Goal: Task Accomplishment & Management: Manage account settings

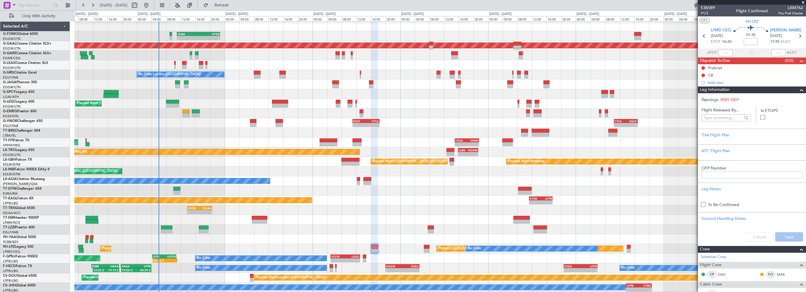
click at [221, 122] on div "- - EGLF 11:00 Z CYUL 18:20 Z - - CYUL 10:30 Z EGLF 16:55 Z" at bounding box center [439, 123] width 731 height 10
click at [234, 7] on span "Refresh" at bounding box center [221, 5] width 25 height 4
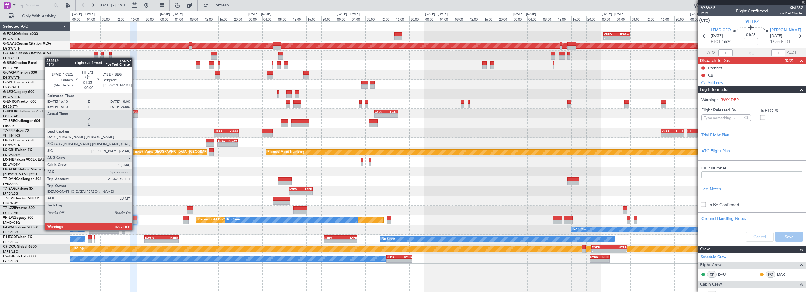
click at [135, 219] on div at bounding box center [133, 218] width 7 height 4
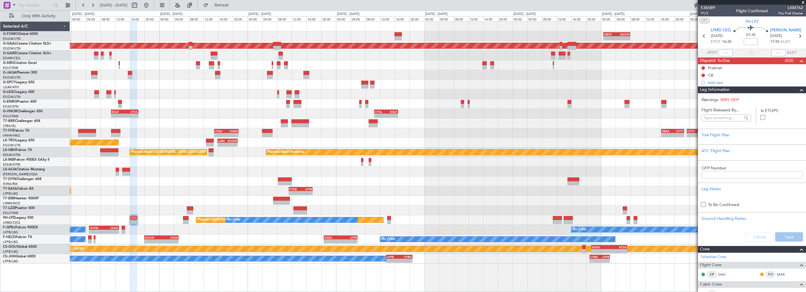
drag, startPoint x: 798, startPoint y: 90, endPoint x: 792, endPoint y: 94, distance: 7.1
click at [798, 90] on span at bounding box center [801, 90] width 7 height 7
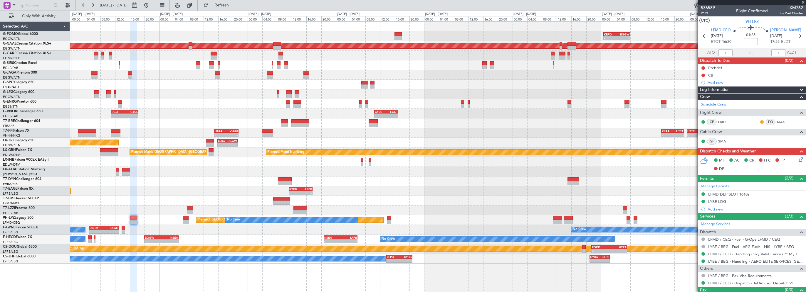
scroll to position [10, 0]
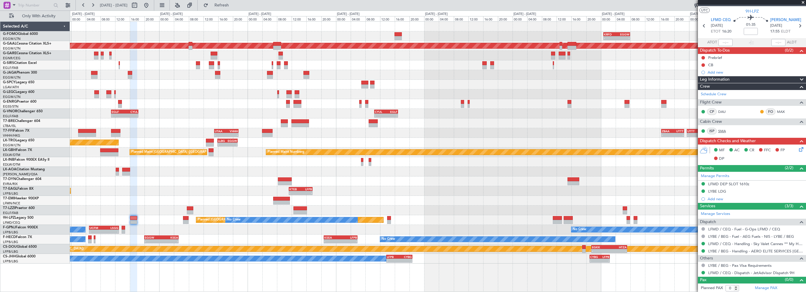
click at [720, 130] on link "SMA" at bounding box center [724, 131] width 13 height 5
click at [518, 118] on div "- - EGLF 11:00 Z CYUL 18:20 Z - - CYUL 10:30 Z EGLF 16:55 Z" at bounding box center [438, 114] width 736 height 10
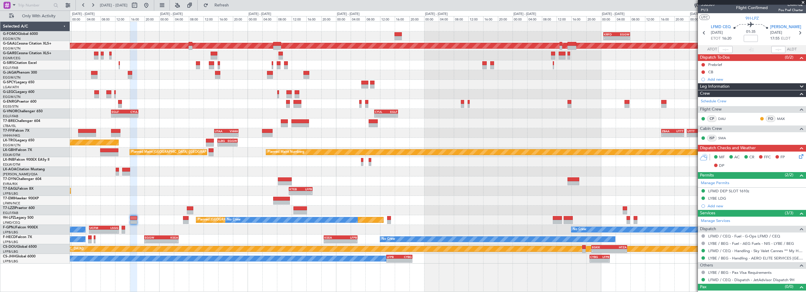
scroll to position [0, 0]
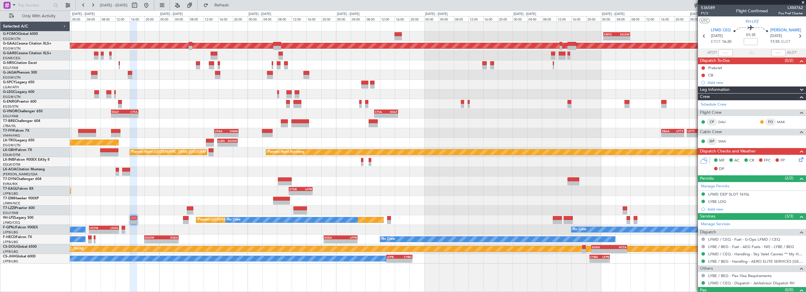
drag, startPoint x: 720, startPoint y: 91, endPoint x: 719, endPoint y: 94, distance: 3.1
click at [719, 91] on span "Leg Information" at bounding box center [715, 90] width 30 height 7
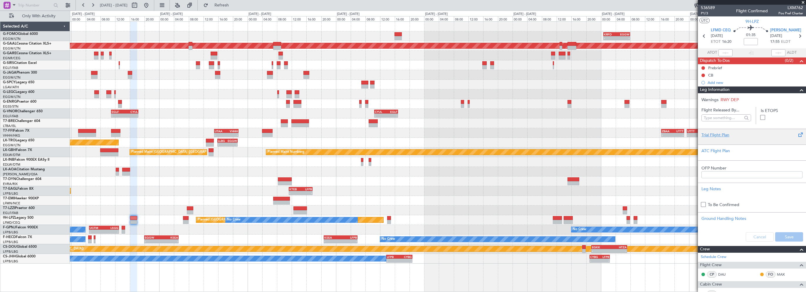
click at [714, 138] on div at bounding box center [751, 140] width 101 height 4
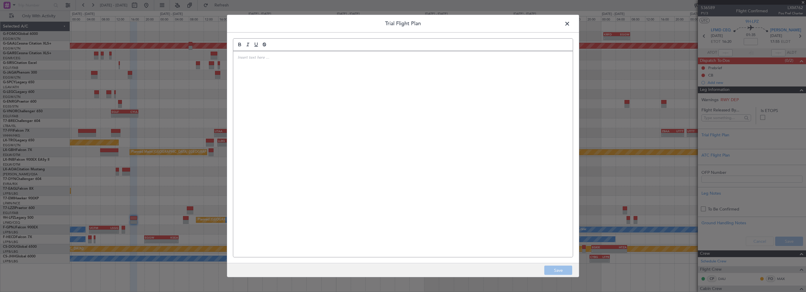
click at [358, 132] on div at bounding box center [402, 154] width 339 height 206
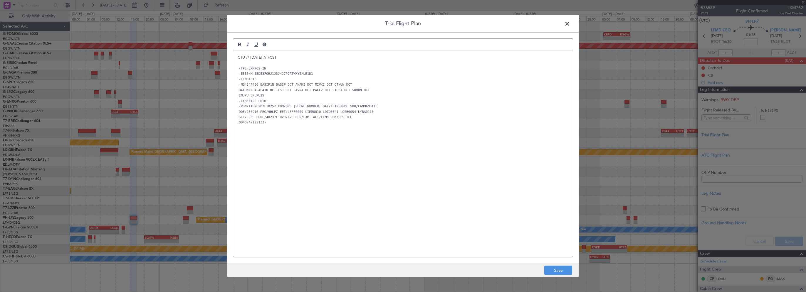
click at [405, 170] on div "CTU // [DATE] // FCST (FPL-LXM762-IN -E550/M-SBDE3FGHJ1J3J4J7P2RTWXYZ/LB1D1 -LF…" at bounding box center [402, 154] width 339 height 206
click at [553, 269] on button "Save" at bounding box center [558, 270] width 28 height 9
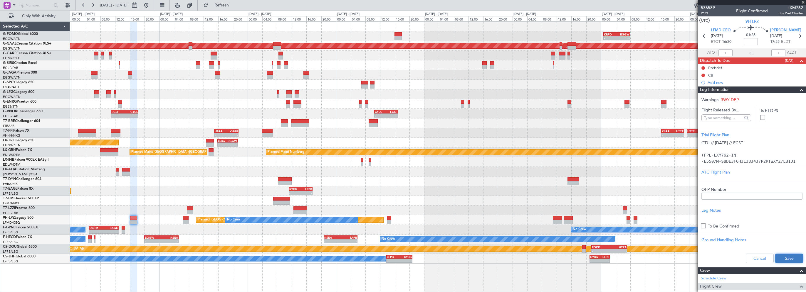
click at [785, 257] on button "Save" at bounding box center [789, 258] width 28 height 9
click at [754, 42] on input at bounding box center [750, 41] width 14 height 7
drag, startPoint x: 798, startPoint y: 90, endPoint x: 792, endPoint y: 80, distance: 11.8
click at [798, 90] on span at bounding box center [801, 90] width 7 height 7
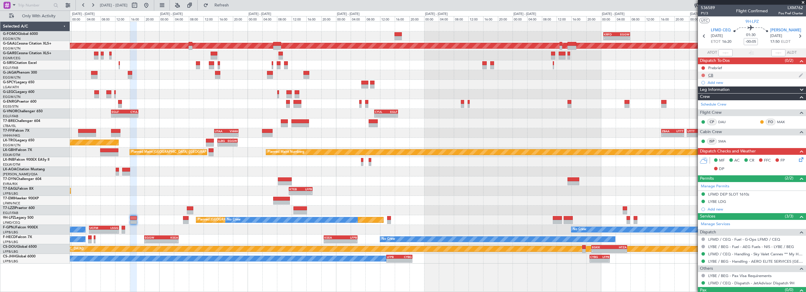
click at [703, 74] on button at bounding box center [703, 76] width 4 height 4
click at [701, 102] on span "Completed" at bounding box center [705, 101] width 19 height 6
click at [702, 67] on button at bounding box center [703, 68] width 4 height 4
click at [709, 85] on span "In Progress" at bounding box center [706, 85] width 20 height 6
click at [800, 157] on icon at bounding box center [800, 159] width 5 height 5
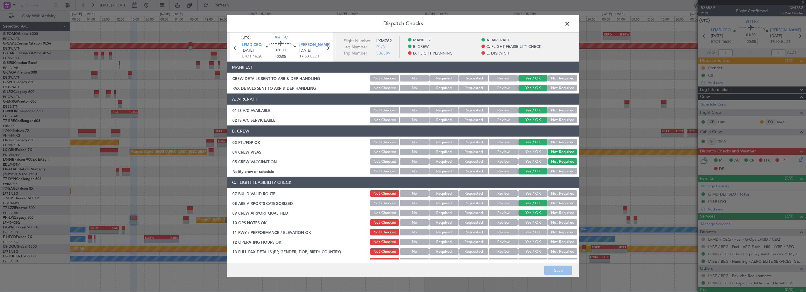
click at [532, 190] on div "Yes / OK" at bounding box center [532, 194] width 30 height 8
click at [530, 194] on button "Yes / OK" at bounding box center [532, 194] width 29 height 6
click at [528, 223] on button "Yes / OK" at bounding box center [532, 223] width 29 height 6
drag, startPoint x: 526, startPoint y: 232, endPoint x: 526, endPoint y: 236, distance: 4.4
click at [526, 232] on button "Yes / OK" at bounding box center [532, 232] width 29 height 6
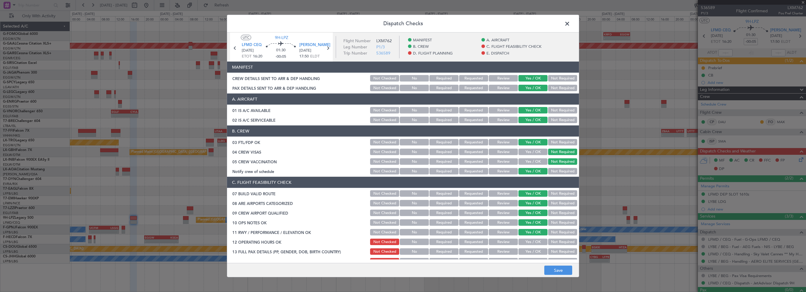
click at [524, 241] on button "Yes / OK" at bounding box center [532, 242] width 29 height 6
click at [524, 254] on button "Yes / OK" at bounding box center [532, 252] width 29 height 6
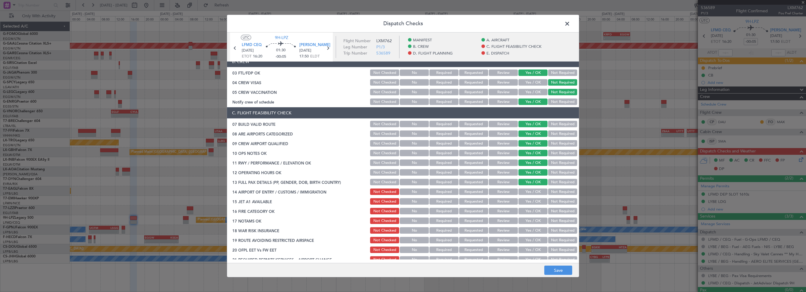
scroll to position [117, 0]
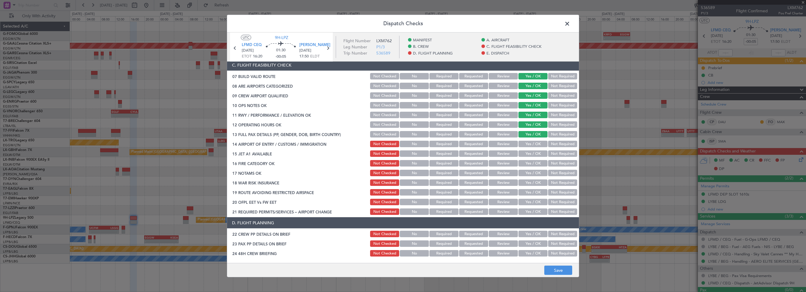
click at [538, 144] on button "Yes / OK" at bounding box center [532, 144] width 29 height 6
click at [532, 152] on button "Yes / OK" at bounding box center [532, 154] width 29 height 6
click at [532, 164] on button "Yes / OK" at bounding box center [532, 163] width 29 height 6
click at [527, 171] on button "Yes / OK" at bounding box center [532, 173] width 29 height 6
click at [554, 184] on button "Not Required" at bounding box center [562, 183] width 29 height 6
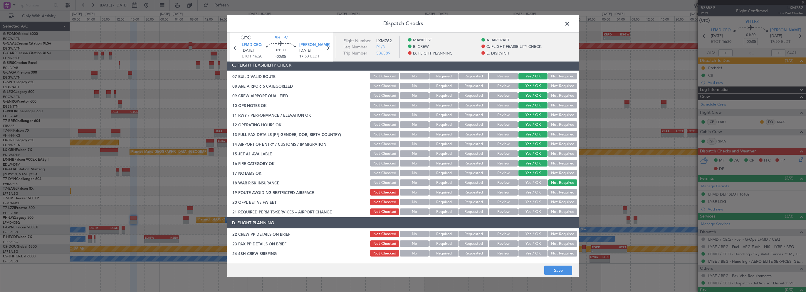
click at [521, 189] on button "Yes / OK" at bounding box center [532, 192] width 29 height 6
click at [524, 205] on button "Yes / OK" at bounding box center [532, 202] width 29 height 6
click at [524, 211] on button "Yes / OK" at bounding box center [532, 212] width 29 height 6
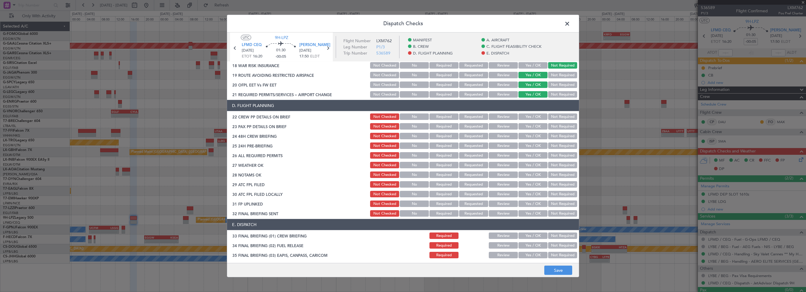
click at [539, 120] on div "Yes / OK" at bounding box center [532, 117] width 30 height 8
click at [535, 128] on button "Yes / OK" at bounding box center [532, 126] width 29 height 6
click at [538, 115] on button "Yes / OK" at bounding box center [532, 117] width 29 height 6
click at [526, 137] on button "Yes / OK" at bounding box center [532, 136] width 29 height 6
click at [553, 151] on section "D. FLIGHT PLANNING 22 CREW PP DETAILS ON BRIEF Not Checked No Required Requeste…" at bounding box center [403, 159] width 352 height 118
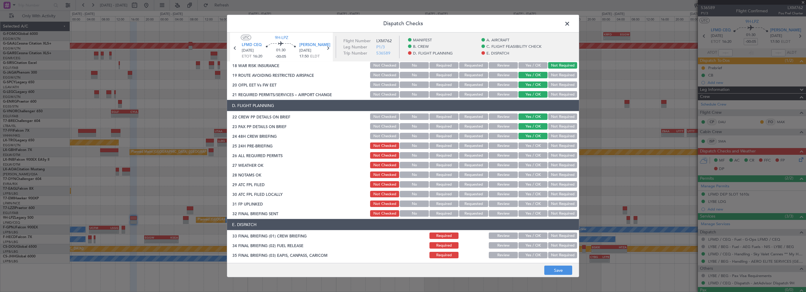
click at [553, 145] on button "Not Required" at bounding box center [562, 146] width 29 height 6
click at [559, 276] on footer "Save" at bounding box center [403, 270] width 352 height 14
drag, startPoint x: 559, startPoint y: 272, endPoint x: 559, endPoint y: 269, distance: 3.2
click at [559, 272] on button "Save" at bounding box center [558, 270] width 28 height 9
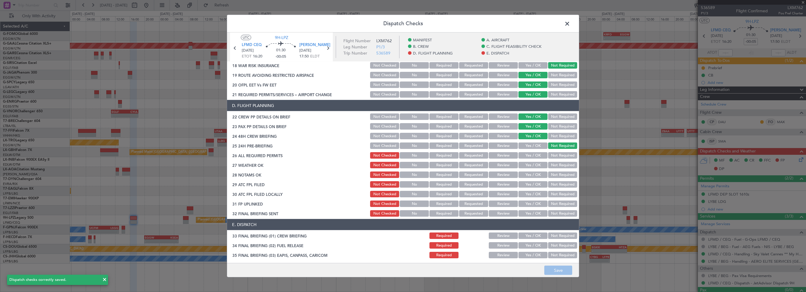
click at [570, 23] on span at bounding box center [570, 25] width 0 height 12
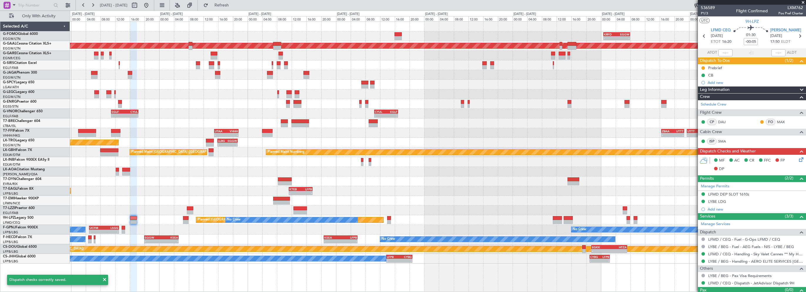
click at [352, 188] on div "Planned Maint [US_STATE] ([GEOGRAPHIC_DATA]) - - KTEB 11:15 Z LFPB 17:40 Z" at bounding box center [438, 191] width 736 height 10
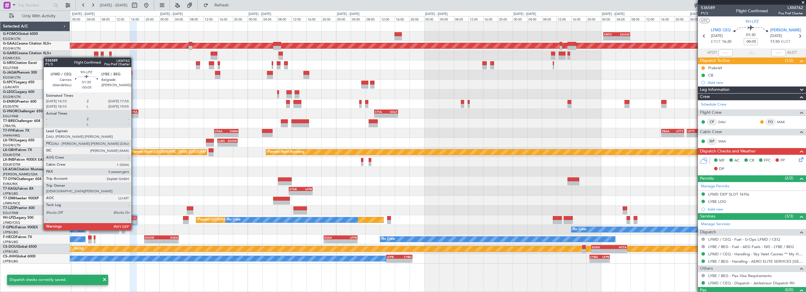
click at [134, 219] on div at bounding box center [133, 218] width 6 height 4
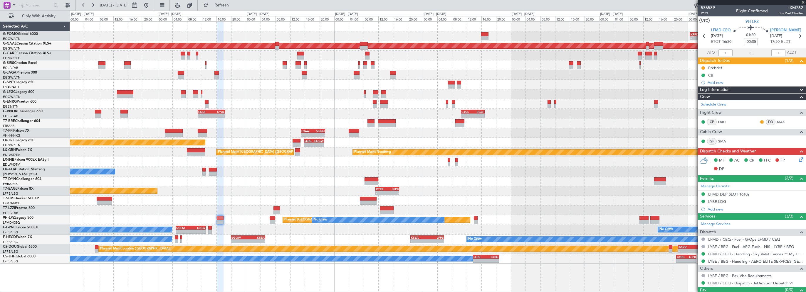
click at [246, 179] on div at bounding box center [438, 182] width 736 height 10
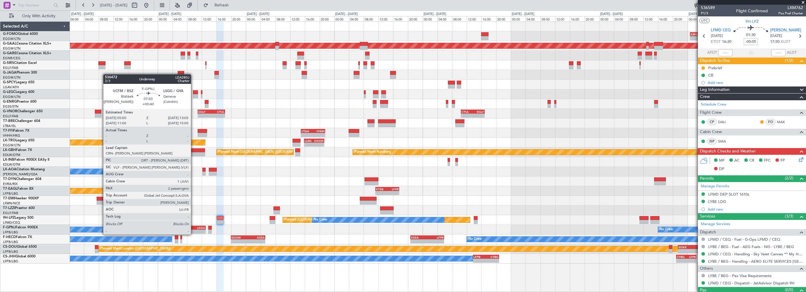
click at [194, 229] on div "LSGG" at bounding box center [198, 228] width 14 height 4
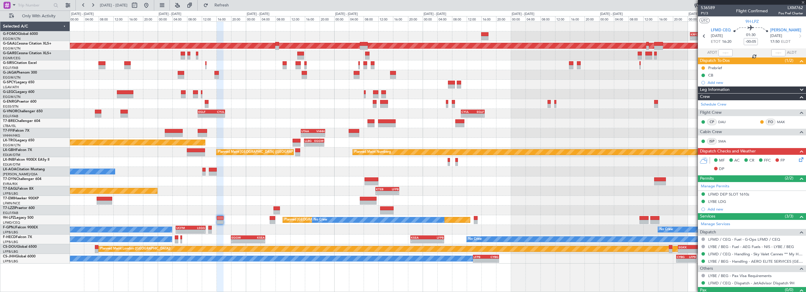
type input "+00:40"
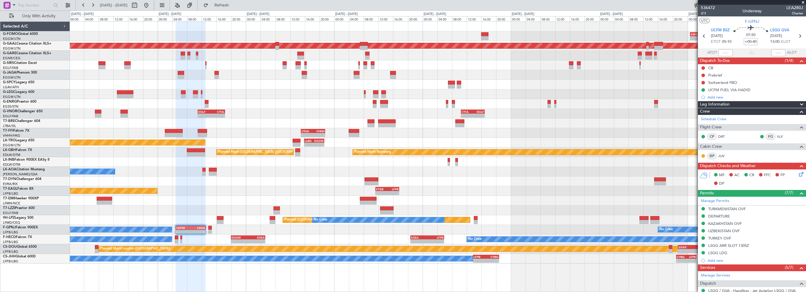
click at [805, 1] on span at bounding box center [803, 2] width 6 height 5
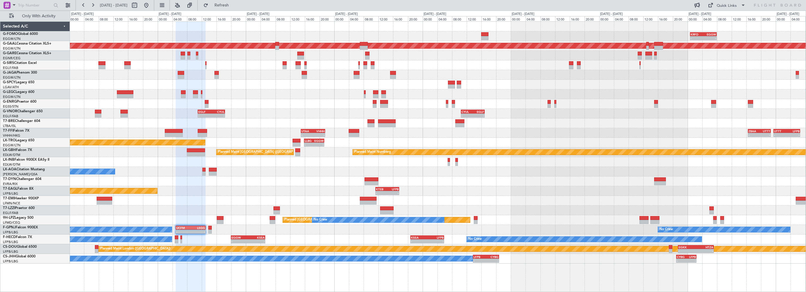
type input "0"
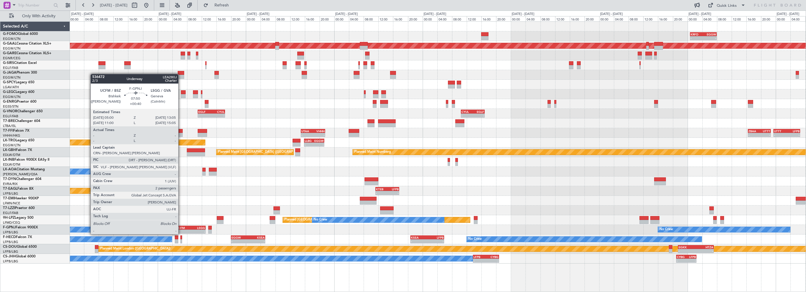
click at [181, 229] on div "UCFM" at bounding box center [183, 228] width 14 height 4
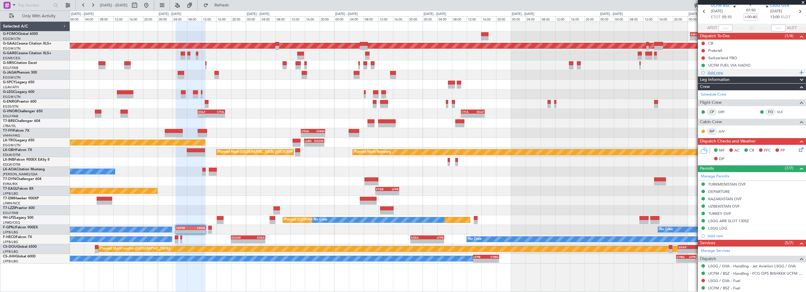
scroll to position [14, 0]
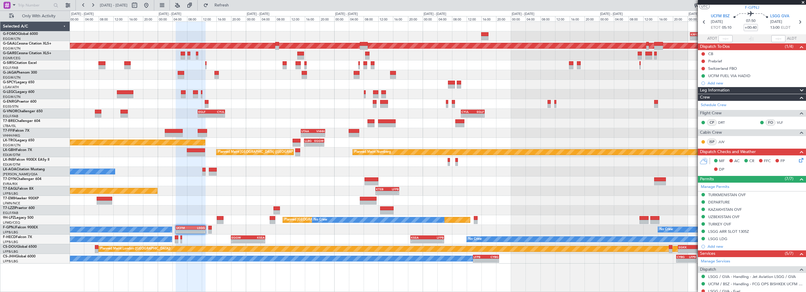
click at [743, 89] on div "Leg Information" at bounding box center [752, 90] width 108 height 7
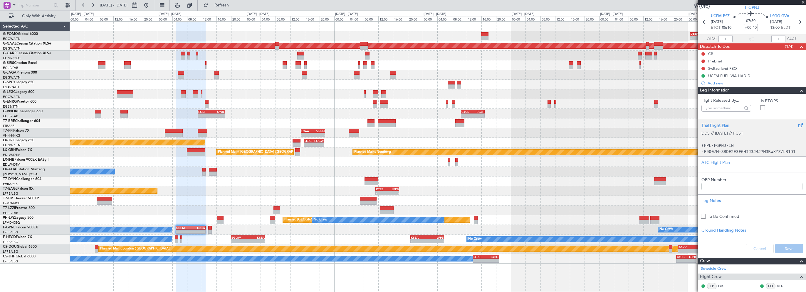
click at [717, 127] on div "Trial Flight Plan" at bounding box center [751, 125] width 101 height 6
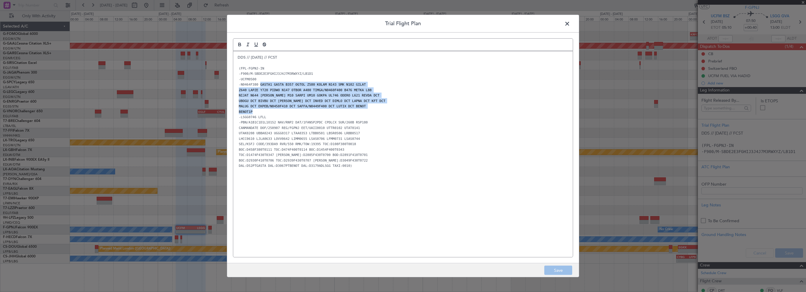
drag, startPoint x: 258, startPoint y: 85, endPoint x: 292, endPoint y: 113, distance: 43.8
click at [292, 113] on div "DDS // [DATE] // FCST (FPL-FGPNJ-IN -F900/M-SBDE2E3FGHIJ3J4J7M3RWXYZ/LB1D1 -UCF…" at bounding box center [402, 154] width 339 height 206
copy div "GASTA1 GASTA B357 OGTOL Z580 KOLAM N143 SMK N102 GILAT Z640 LAPZE Y720 PIDWO N1…"
click at [450, 113] on p "BENOT1P" at bounding box center [403, 111] width 331 height 5
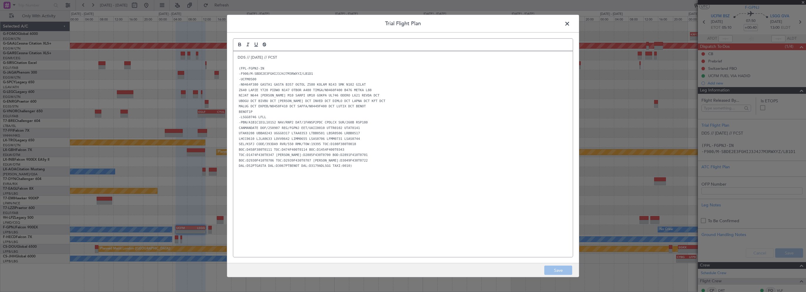
click at [381, 194] on div "DDS // [DATE] // FCST (FPL-FGPNJ-IN -F900/M-SBDE2E3FGHIJ3J4J7M3RWXYZ/LB1D1 -UCF…" at bounding box center [402, 154] width 339 height 206
click at [386, 184] on div "DDS // [DATE] // FCST (FPL-FGPNJ-IN -F900/M-SBDE2E3FGHIJ3J4J7M3RWXYZ/LB1D1 -UCF…" at bounding box center [402, 154] width 339 height 206
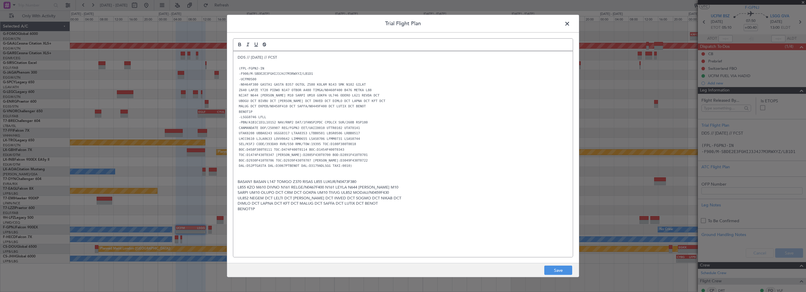
scroll to position [0, 0]
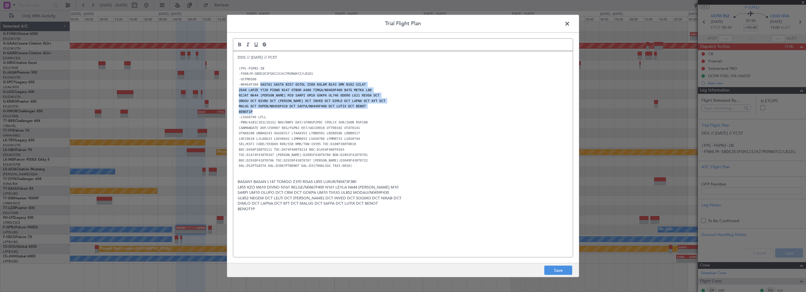
drag, startPoint x: 258, startPoint y: 85, endPoint x: 261, endPoint y: 109, distance: 24.0
click at [261, 109] on div "DDS // [DATE] // FCST (FPL-FGPNJ-IN -F900/M-SBDE2E3FGHIJ3J4J7M3RWXYZ/LB1D1 -UCF…" at bounding box center [402, 154] width 339 height 206
copy div "GASTA1 GASTA B357 OGTOL Z580 KOLAM N143 SMK N102 GILAT Z640 LAPZE Y720 PIDWO N1…"
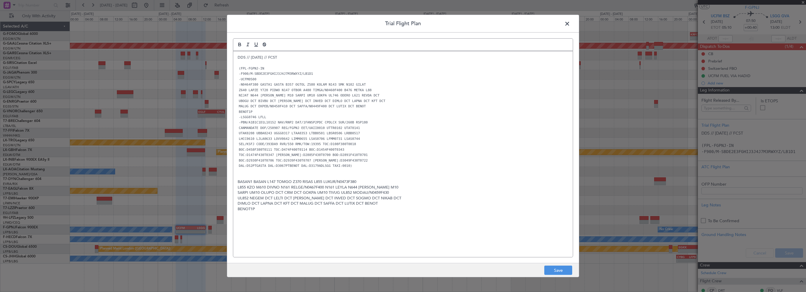
click at [570, 24] on span at bounding box center [570, 25] width 0 height 12
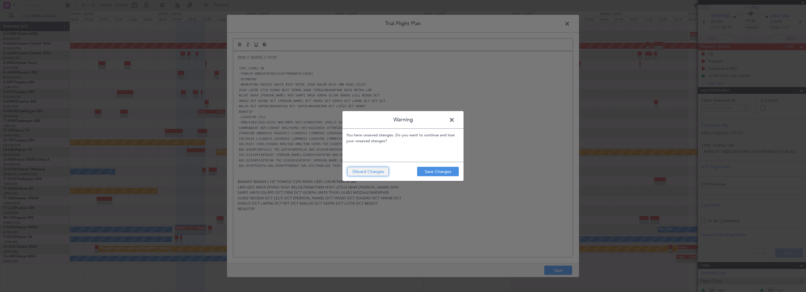
click at [379, 171] on button "Discard Changes" at bounding box center [368, 171] width 42 height 9
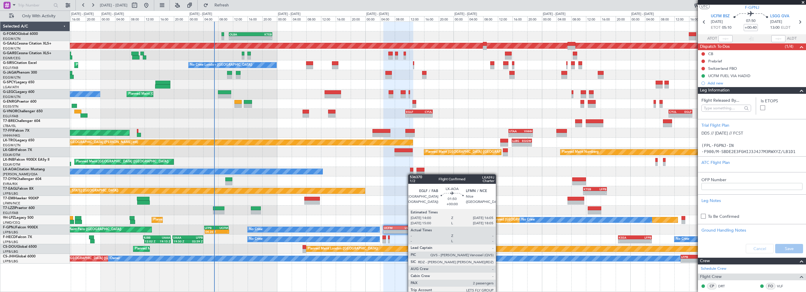
click at [414, 174] on div "- - OLBA 11:00 Z KTEB 22:45 Z Planned Maint [GEOGRAPHIC_DATA] ([GEOGRAPHIC_DATA…" at bounding box center [438, 143] width 736 height 242
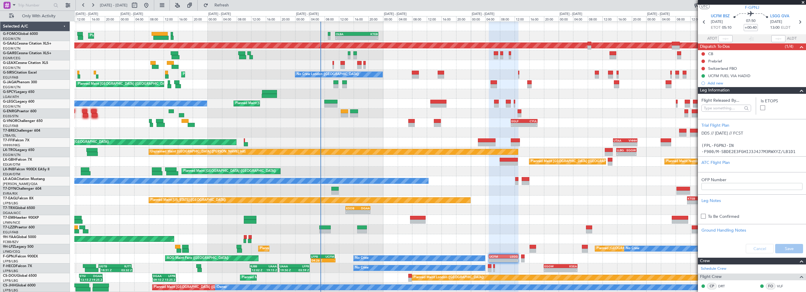
click at [375, 217] on div "- - OLBA 11:00 Z KTEB 22:45 Z Planned Maint [GEOGRAPHIC_DATA] ([GEOGRAPHIC_DATA…" at bounding box center [439, 156] width 731 height 271
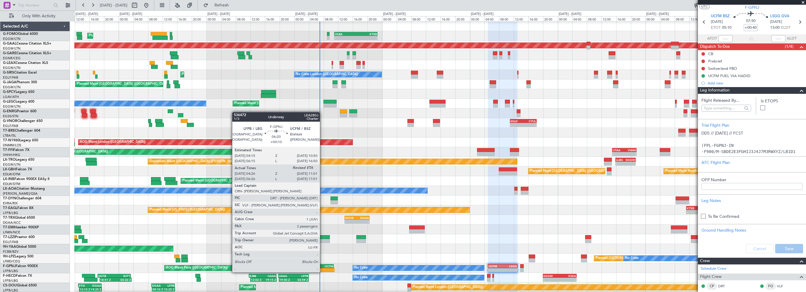
click at [322, 267] on div "UCFM" at bounding box center [327, 267] width 11 height 4
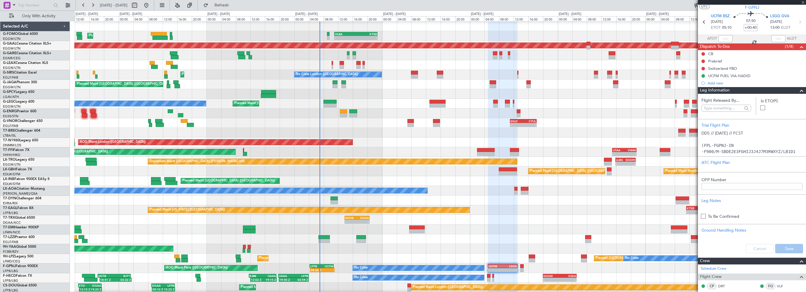
type input "+00:10"
type input "04:36"
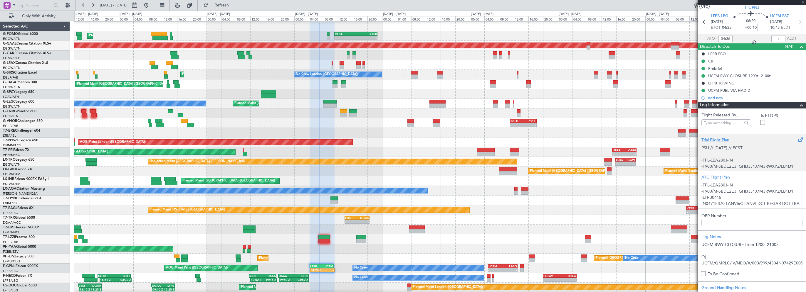
click at [719, 139] on div "Trial Flight Plan" at bounding box center [751, 140] width 101 height 6
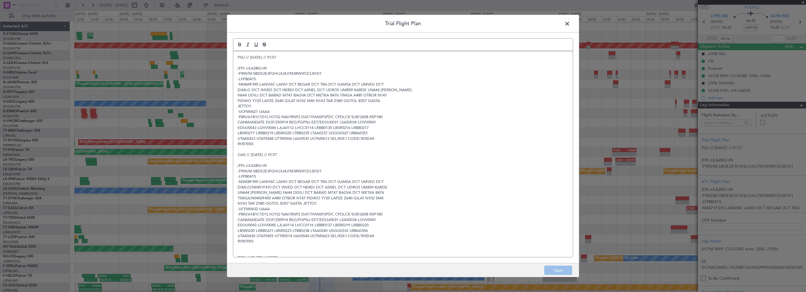
click at [570, 24] on span at bounding box center [570, 25] width 0 height 12
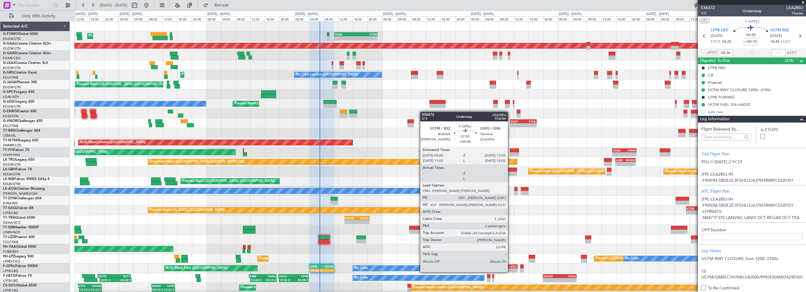
click at [510, 267] on div "LSGG" at bounding box center [509, 267] width 14 height 4
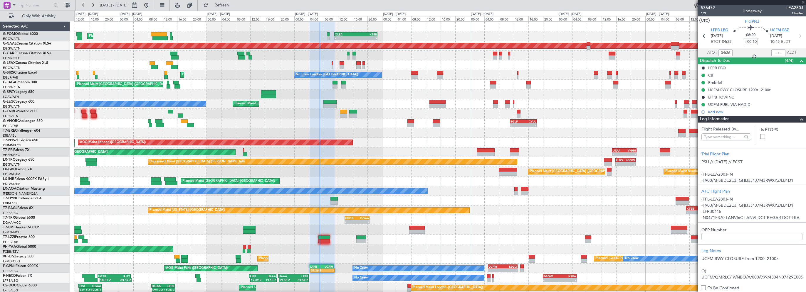
type input "+00:40"
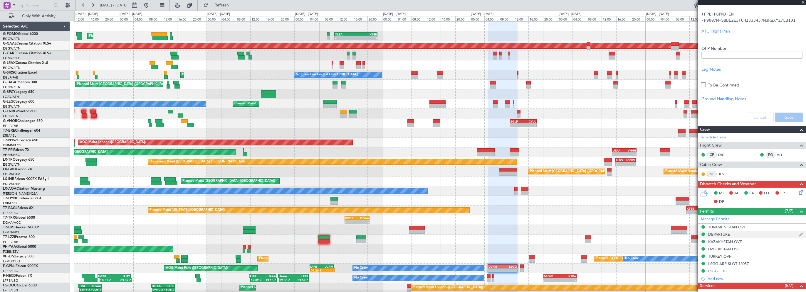
scroll to position [147, 0]
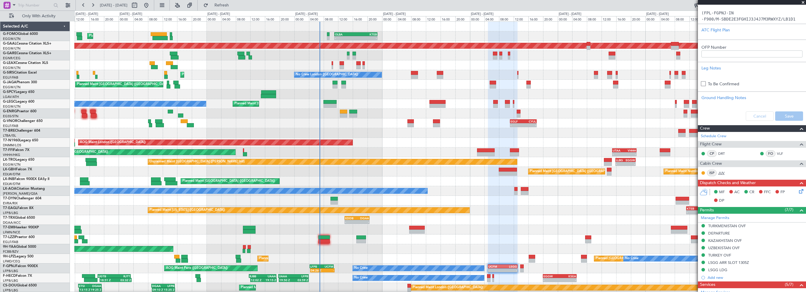
click at [721, 173] on link "JUV" at bounding box center [724, 173] width 13 height 5
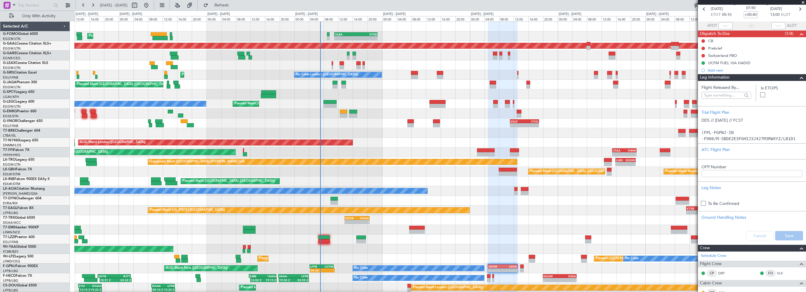
scroll to position [0, 0]
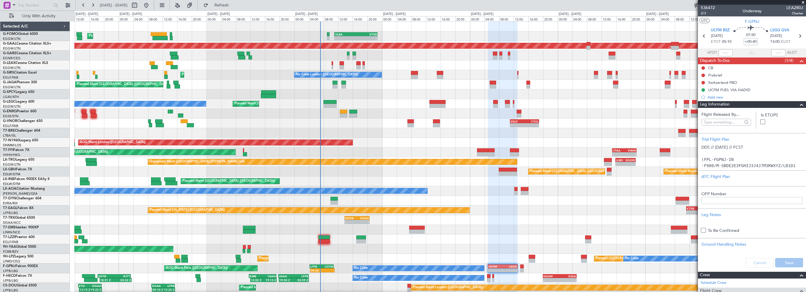
drag, startPoint x: 803, startPoint y: 3, endPoint x: 803, endPoint y: 92, distance: 89.3
click at [803, 3] on span at bounding box center [803, 2] width 6 height 5
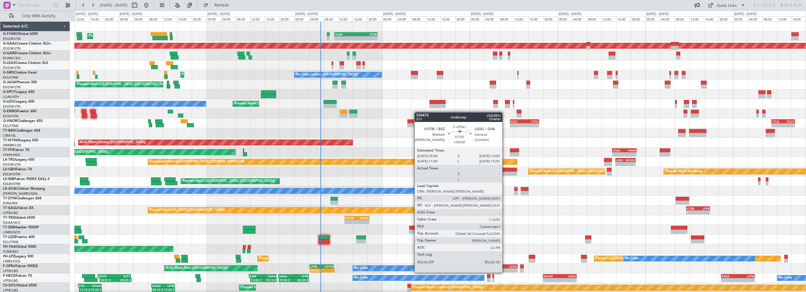
click at [505, 266] on div "LSGG" at bounding box center [509, 267] width 14 height 4
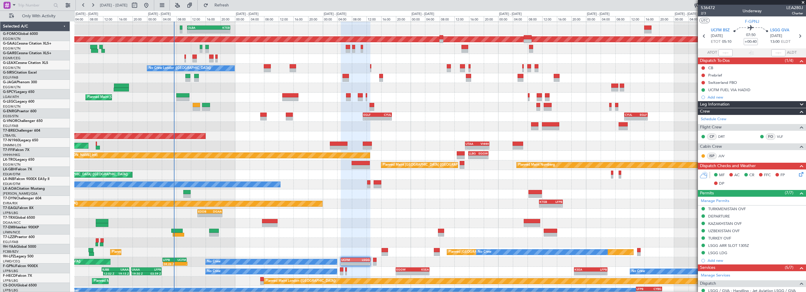
click at [413, 203] on div "Planned Maint [US_STATE] ([GEOGRAPHIC_DATA]) - - KTEB 11:15 Z LFPB 17:40 Z" at bounding box center [439, 204] width 731 height 10
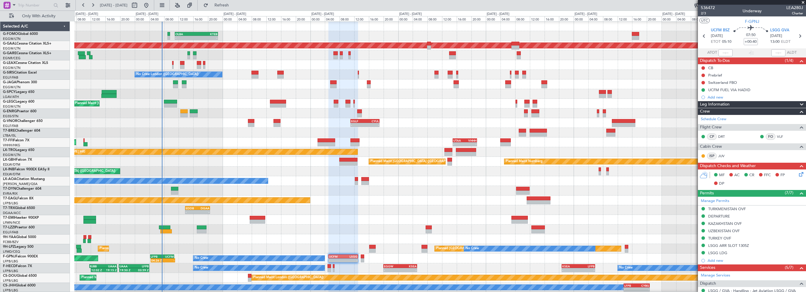
click at [423, 213] on div "- - EDDB 13:50 Z DGAA 20:35 Z" at bounding box center [439, 211] width 731 height 10
click at [717, 105] on span "Leg Information" at bounding box center [715, 104] width 30 height 7
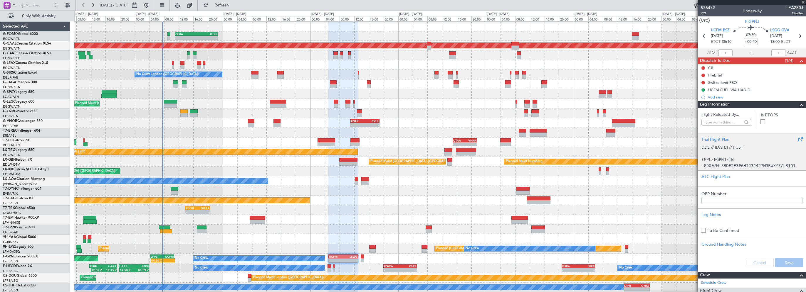
click at [717, 140] on div "Trial Flight Plan" at bounding box center [751, 140] width 101 height 6
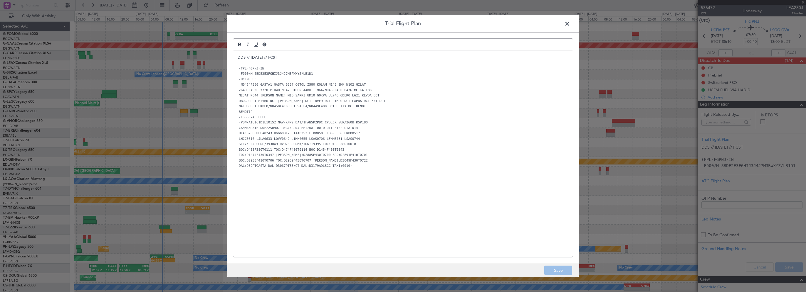
click at [235, 58] on div "DDS // [DATE] // FCST (FPL-FGPNJ-IN -F900/M-SBDE2E3FGHIJ3J4J7M3RWXYZ/LB1D1 -UCF…" at bounding box center [402, 154] width 339 height 206
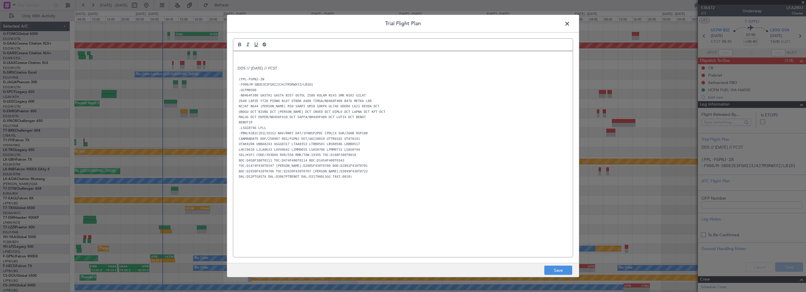
click at [235, 58] on div "DDS // [DATE] // FCST (FPL-FGPNJ-IN -F900/M-SBDE2E3FGHIJ3J4J7M3RWXYZ/LB1D1 -UCF…" at bounding box center [402, 154] width 339 height 206
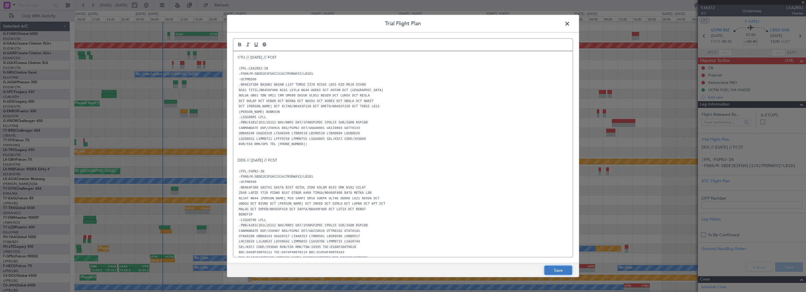
drag, startPoint x: 565, startPoint y: 270, endPoint x: 649, endPoint y: 270, distance: 84.3
click at [565, 271] on button "Save" at bounding box center [558, 270] width 28 height 9
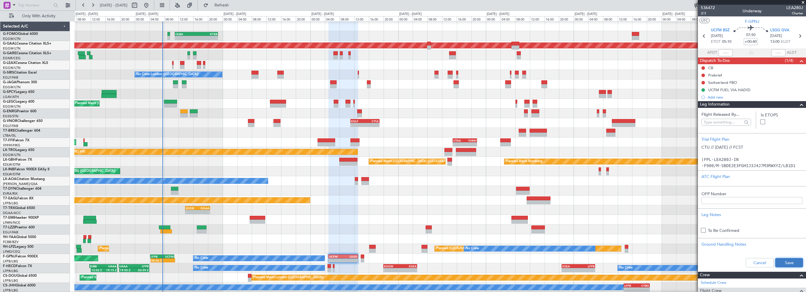
click at [787, 261] on button "Save" at bounding box center [789, 262] width 28 height 9
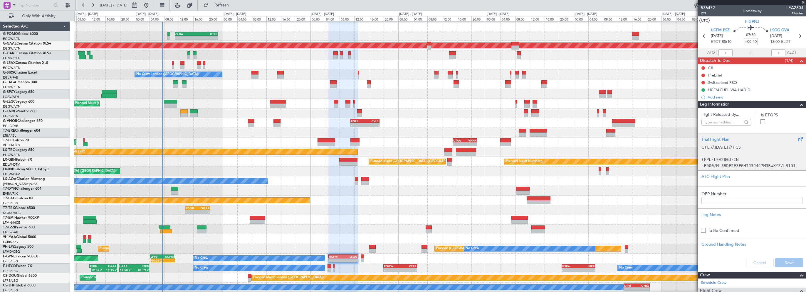
click at [718, 138] on div "Trial Flight Plan" at bounding box center [751, 140] width 101 height 6
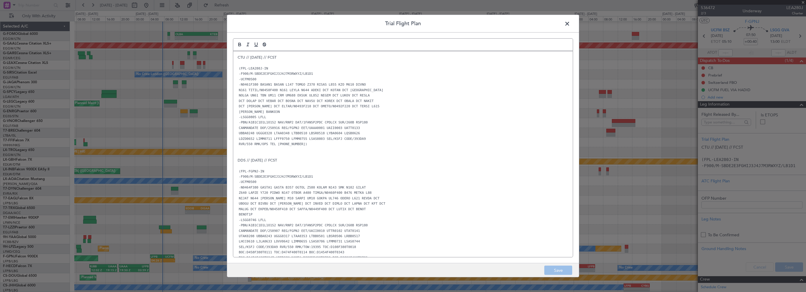
click at [570, 23] on span at bounding box center [570, 25] width 0 height 12
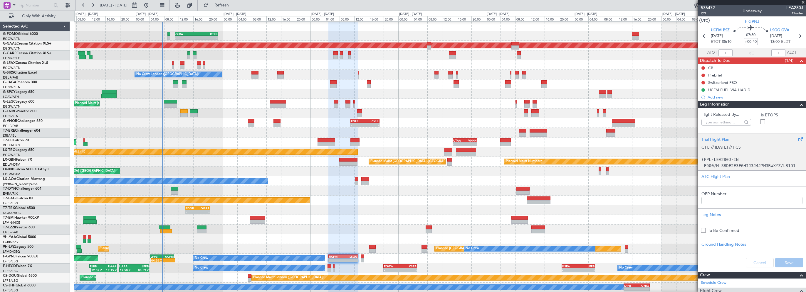
click at [718, 137] on div "Trial Flight Plan" at bounding box center [751, 140] width 101 height 6
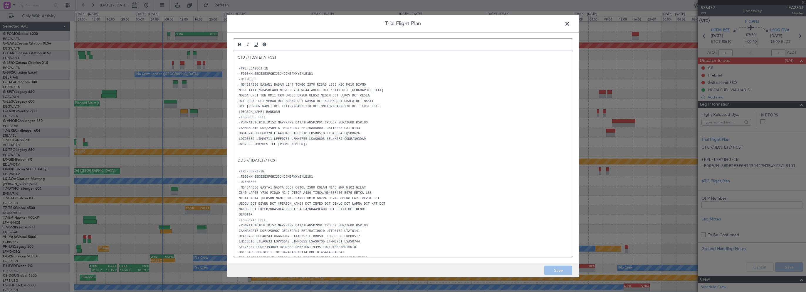
click at [570, 22] on span at bounding box center [570, 25] width 0 height 12
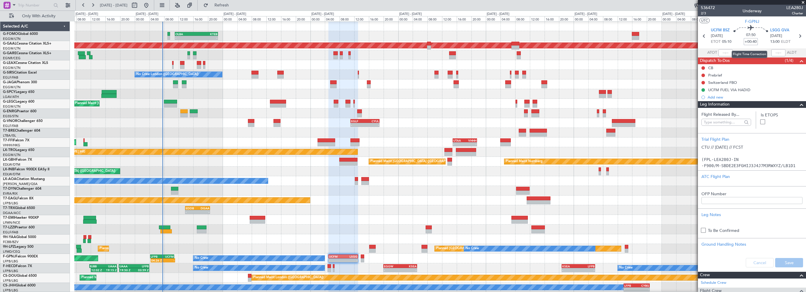
click at [752, 40] on input "+00:40" at bounding box center [750, 41] width 14 height 7
click at [754, 39] on input "+00:40" at bounding box center [750, 41] width 14 height 7
type input "+00:55"
click at [783, 17] on mat-tooltip-component "Leg Type" at bounding box center [790, 24] width 24 height 16
click at [798, 105] on span at bounding box center [801, 104] width 7 height 7
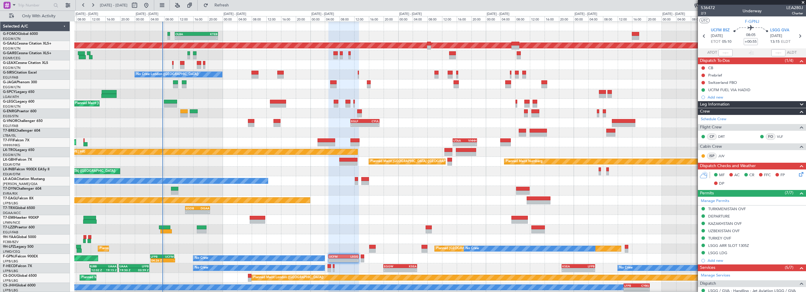
click at [798, 175] on icon at bounding box center [800, 173] width 5 height 5
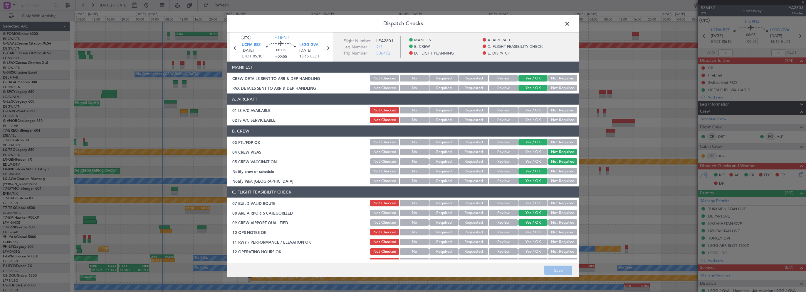
click at [524, 111] on button "Yes / OK" at bounding box center [532, 110] width 29 height 6
click at [523, 122] on button "Yes / OK" at bounding box center [532, 120] width 29 height 6
click at [526, 205] on button "Yes / OK" at bounding box center [532, 203] width 29 height 6
click at [525, 234] on button "Yes / OK" at bounding box center [532, 232] width 29 height 6
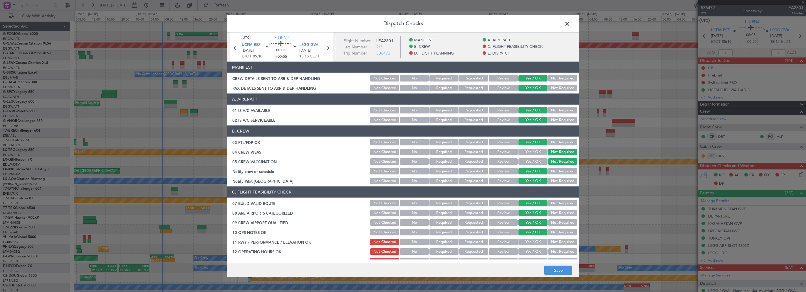
click at [522, 241] on button "Yes / OK" at bounding box center [532, 242] width 29 height 6
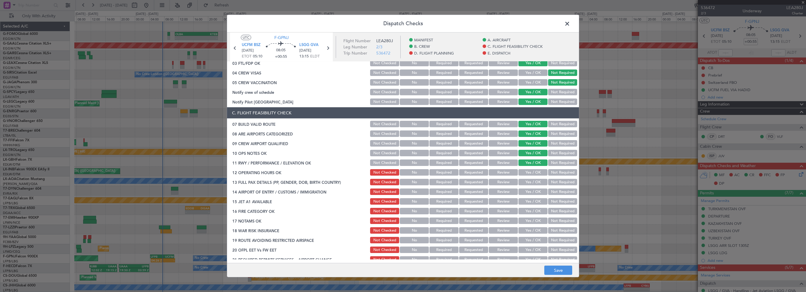
scroll to position [147, 0]
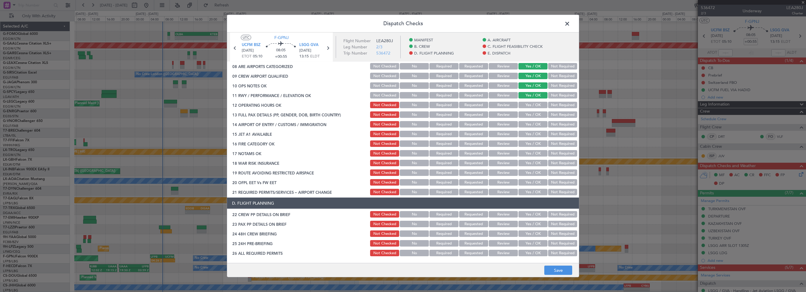
click at [526, 108] on button "Yes / OK" at bounding box center [532, 105] width 29 height 6
click at [523, 117] on button "Yes / OK" at bounding box center [532, 115] width 29 height 6
drag, startPoint x: 522, startPoint y: 125, endPoint x: 521, endPoint y: 136, distance: 10.9
click at [522, 126] on button "Yes / OK" at bounding box center [532, 124] width 29 height 6
click at [521, 136] on button "Yes / OK" at bounding box center [532, 134] width 29 height 6
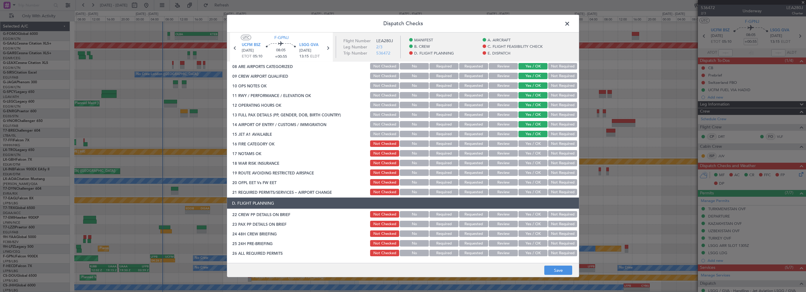
click at [522, 146] on button "Yes / OK" at bounding box center [532, 144] width 29 height 6
click at [522, 156] on button "Yes / OK" at bounding box center [532, 153] width 29 height 6
click at [553, 162] on button "Not Required" at bounding box center [562, 163] width 29 height 6
click at [526, 173] on button "Yes / OK" at bounding box center [532, 173] width 29 height 6
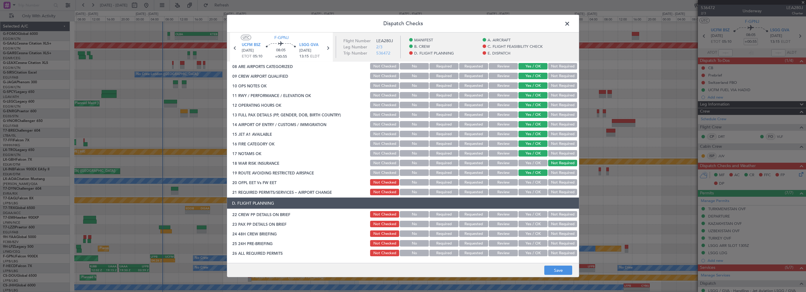
click at [524, 183] on button "Yes / OK" at bounding box center [532, 182] width 29 height 6
click at [523, 191] on button "Yes / OK" at bounding box center [532, 192] width 29 height 6
click at [519, 216] on button "Yes / OK" at bounding box center [532, 214] width 29 height 6
click at [520, 224] on button "Yes / OK" at bounding box center [532, 224] width 29 height 6
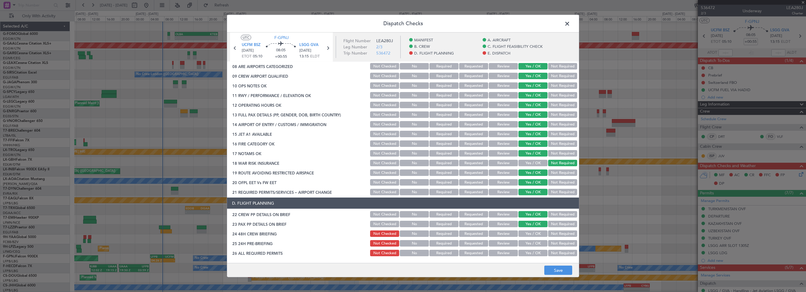
click at [521, 235] on button "Yes / OK" at bounding box center [532, 234] width 29 height 6
drag, startPoint x: 551, startPoint y: 243, endPoint x: 552, endPoint y: 263, distance: 19.4
click at [551, 243] on button "Not Required" at bounding box center [562, 243] width 29 height 6
click at [552, 265] on footer "Save" at bounding box center [403, 270] width 352 height 14
click at [553, 268] on button "Save" at bounding box center [558, 270] width 28 height 9
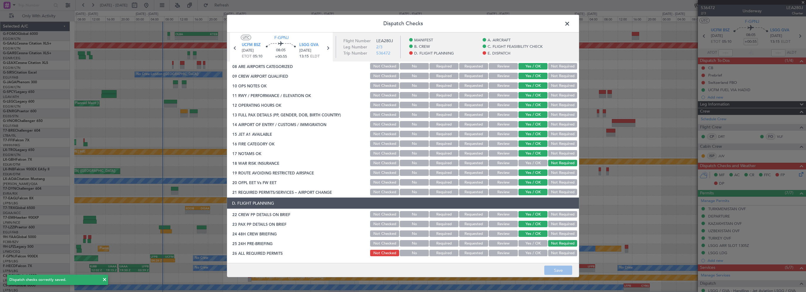
drag, startPoint x: 568, startPoint y: 23, endPoint x: 551, endPoint y: 28, distance: 18.5
click at [570, 23] on span at bounding box center [570, 25] width 0 height 12
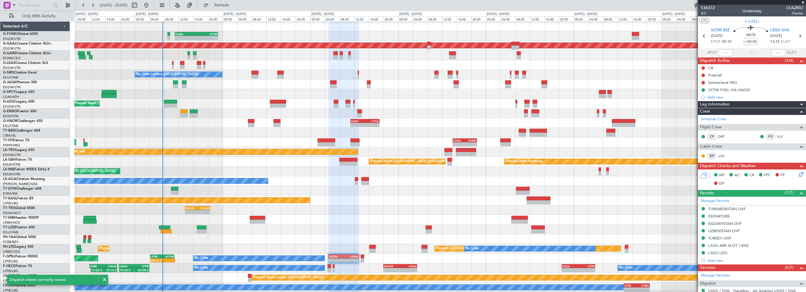
click at [648, 194] on div at bounding box center [439, 191] width 731 height 10
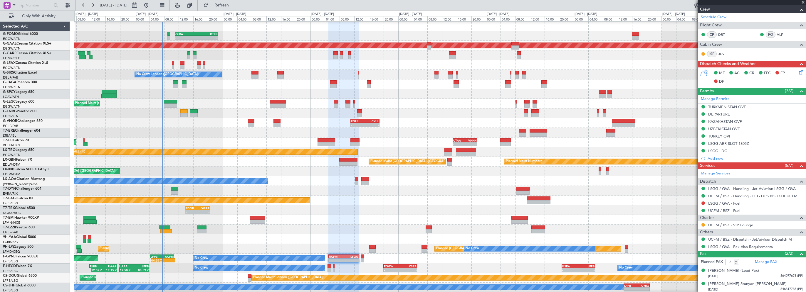
scroll to position [0, 0]
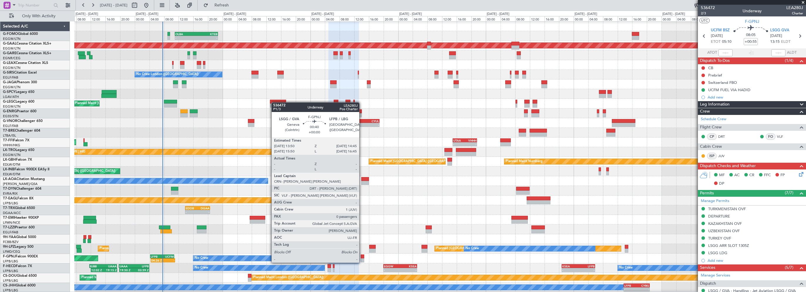
click at [362, 257] on div at bounding box center [363, 257] width 4 height 4
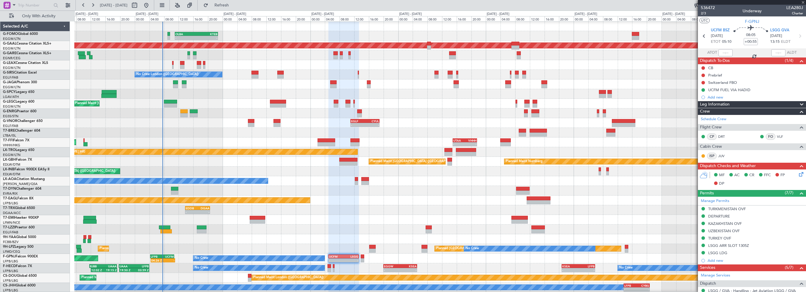
type input "0"
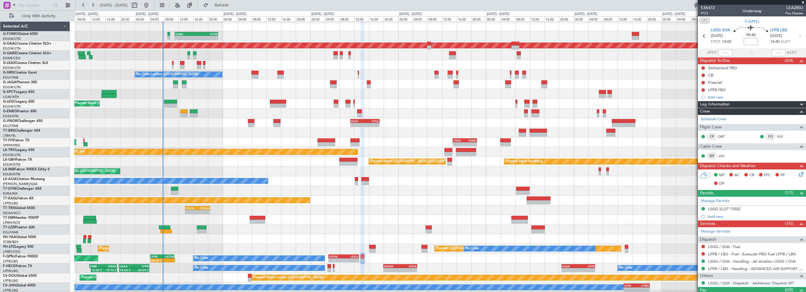
click at [716, 105] on span "Leg Information" at bounding box center [715, 104] width 30 height 7
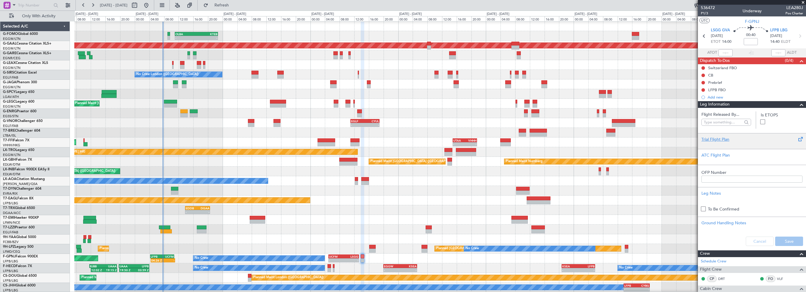
click at [712, 138] on div "Trial Flight Plan" at bounding box center [751, 140] width 101 height 6
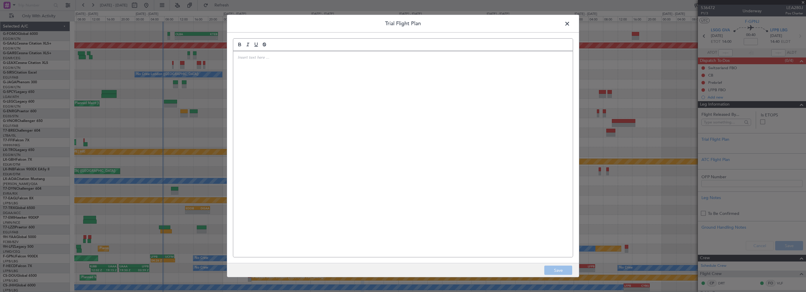
click at [388, 119] on div at bounding box center [402, 154] width 339 height 206
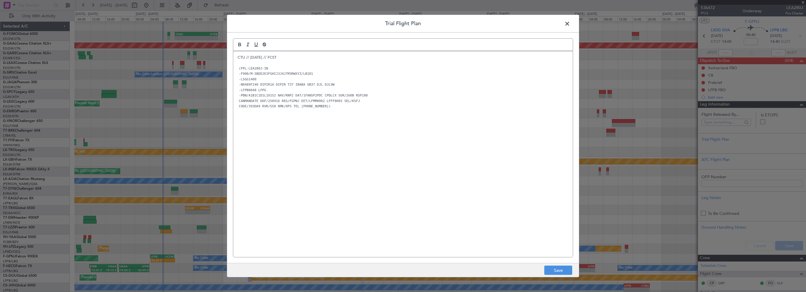
click at [394, 119] on div "CTU // 14SEP // FCST (FPL-LEA280J-IN -F900/M-SBDE2E3FGHIJ3J4J7M3RWXYZ/LB1D1 -LS…" at bounding box center [402, 154] width 339 height 206
click at [553, 269] on button "Save" at bounding box center [558, 270] width 28 height 9
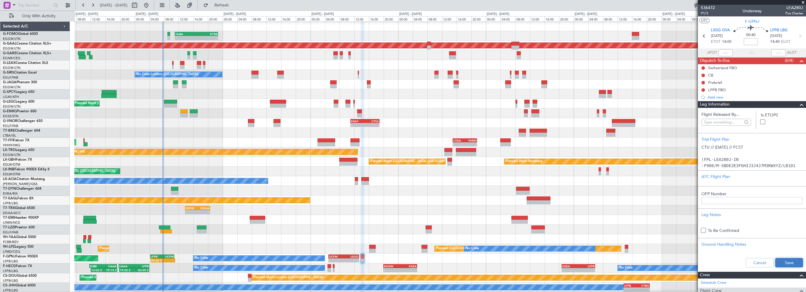
click at [781, 260] on button "Save" at bounding box center [789, 262] width 28 height 9
click at [752, 40] on input at bounding box center [750, 41] width 14 height 7
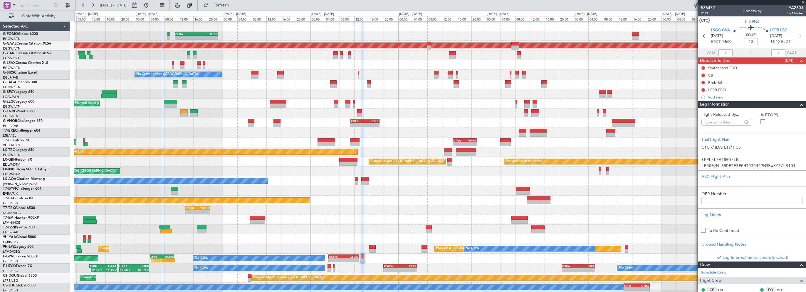
click at [603, 200] on div "Planned Maint [US_STATE] ([GEOGRAPHIC_DATA])" at bounding box center [439, 201] width 731 height 10
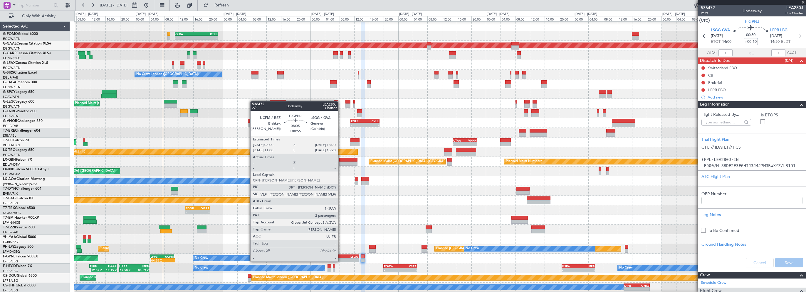
click at [341, 257] on div "UCFM" at bounding box center [336, 257] width 15 height 4
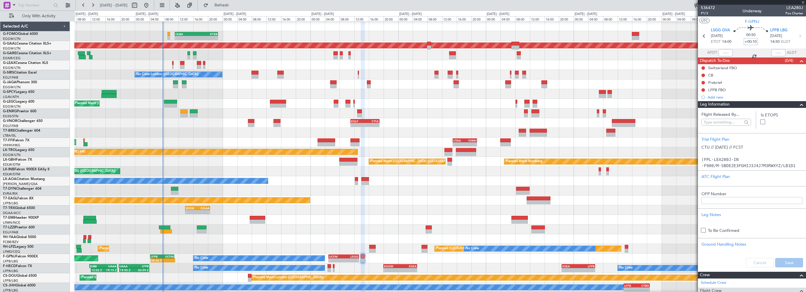
type input "+00:55"
type input "2"
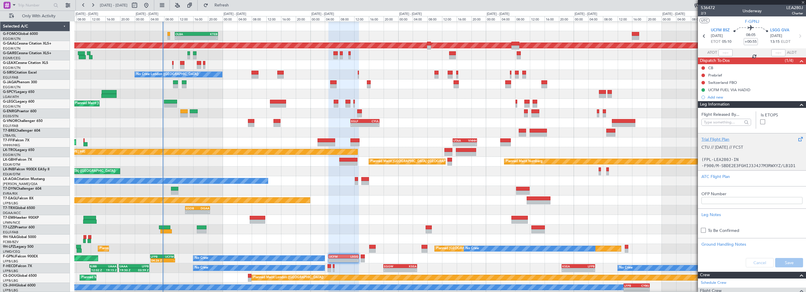
click at [726, 140] on div "Trial Flight Plan" at bounding box center [751, 140] width 101 height 6
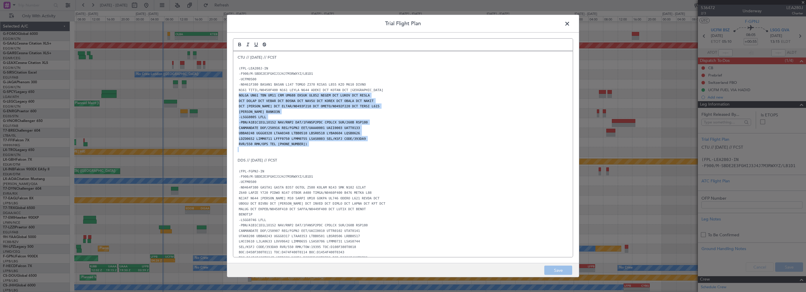
drag, startPoint x: 335, startPoint y: 148, endPoint x: 228, endPoint y: 93, distance: 120.4
click at [228, 93] on div "Trial Flight Plan CTU // 14SEP // FCST (FPL-LEA280J-IN -F900/M-SBDE2E3FGHIJ3J4J…" at bounding box center [403, 146] width 352 height 263
click at [413, 97] on p "NOLGA UN61 TBN UM11 CRM UM688 EKSUK UL852 NEGEM DCT LUKOV DCT RESLA" at bounding box center [403, 95] width 331 height 5
click at [270, 110] on p "BANKO BANKO3N" at bounding box center [403, 111] width 331 height 5
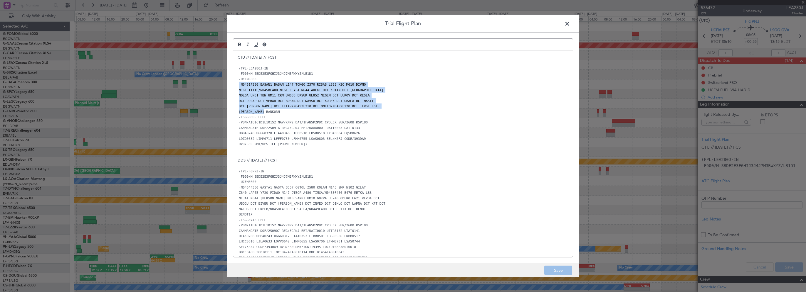
drag, startPoint x: 268, startPoint y: 111, endPoint x: 235, endPoint y: 83, distance: 42.7
click at [235, 83] on div "CTU // 14SEP // FCST (FPL-LEA280J-IN -F900/M-SBDE2E3FGHIJ3J4J7M3RWXYZ/LB1D1 -UC…" at bounding box center [402, 154] width 339 height 206
copy div "-N0461F380 BASAN1 BASAN L147 TOMGO Z370 RISAS L855 KZO M610 DIVNO N161 TITIL/N0…"
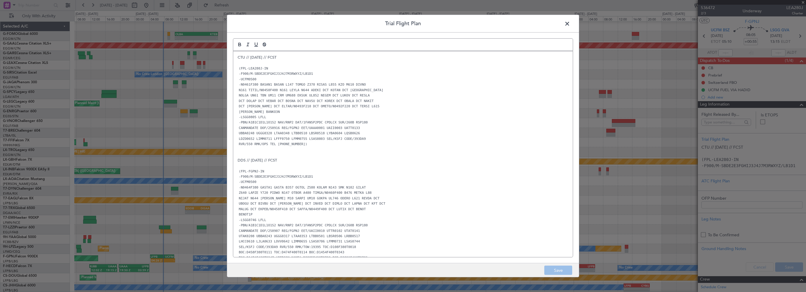
click at [570, 26] on span at bounding box center [570, 25] width 0 height 12
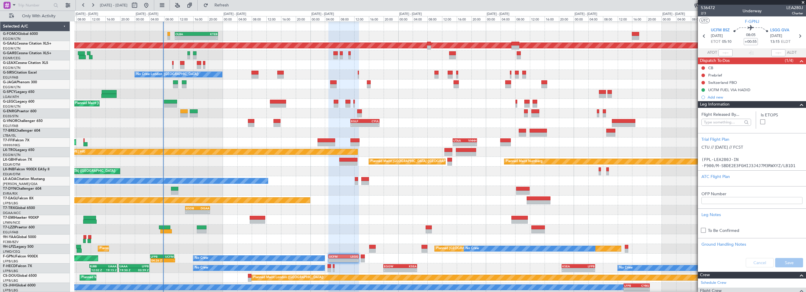
click at [798, 104] on span at bounding box center [801, 104] width 7 height 7
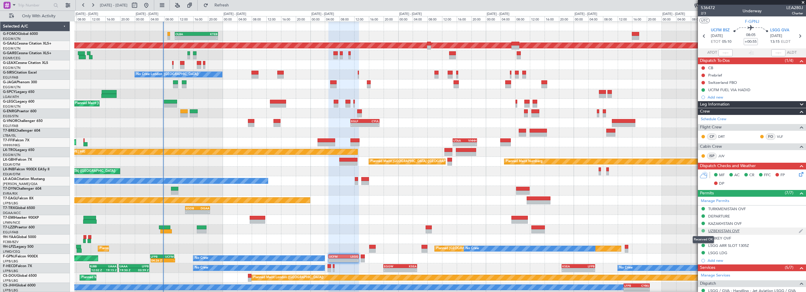
click at [703, 229] on button at bounding box center [703, 231] width 4 height 4
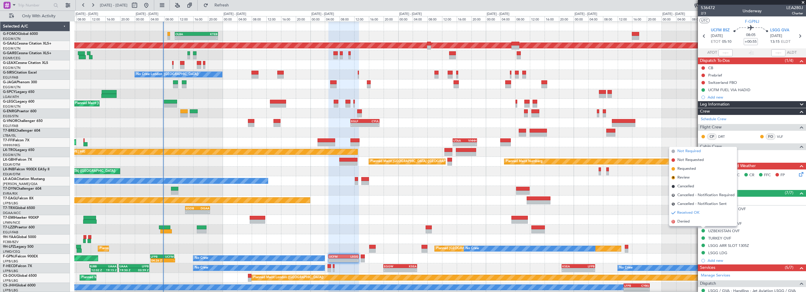
click at [694, 150] on span "Not Required" at bounding box center [688, 152] width 23 height 6
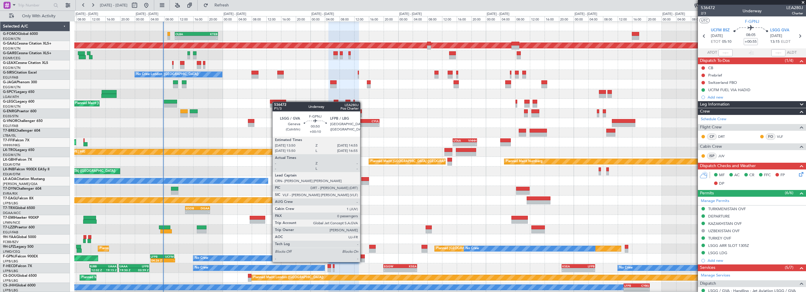
click at [363, 257] on div at bounding box center [363, 257] width 4 height 4
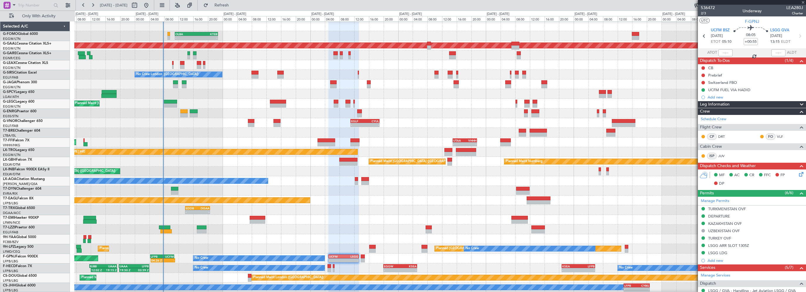
type input "+00:10"
type input "0"
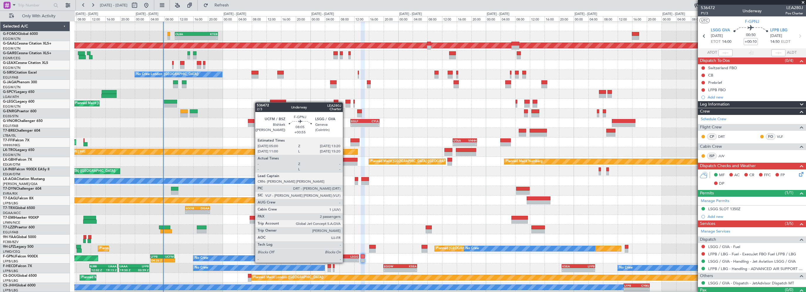
click at [345, 257] on div "LSGG" at bounding box center [351, 257] width 15 height 4
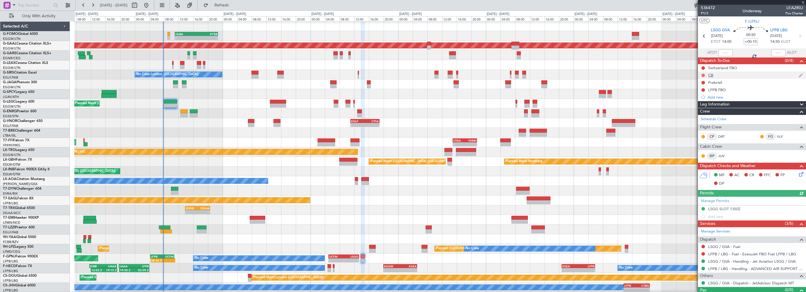
click at [701, 75] on button at bounding box center [703, 76] width 4 height 4
drag, startPoint x: 695, startPoint y: 102, endPoint x: 706, endPoint y: 79, distance: 25.1
click at [695, 101] on li "Completed" at bounding box center [703, 101] width 31 height 9
click at [701, 82] on button at bounding box center [703, 83] width 4 height 4
click at [709, 100] on span "In Progress" at bounding box center [706, 100] width 20 height 6
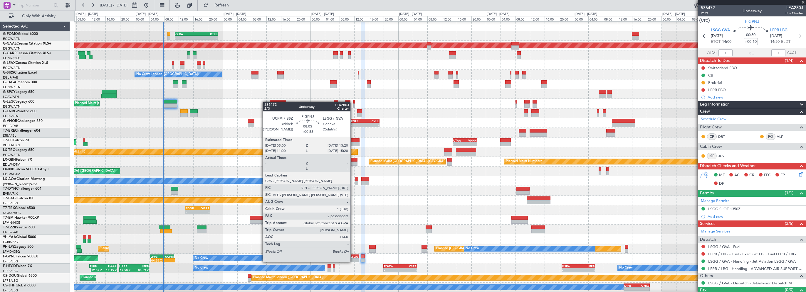
click at [353, 257] on div "LSGG" at bounding box center [351, 257] width 15 height 4
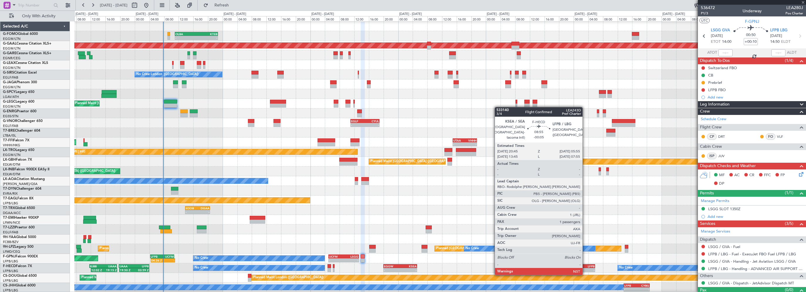
type input "+00:55"
type input "2"
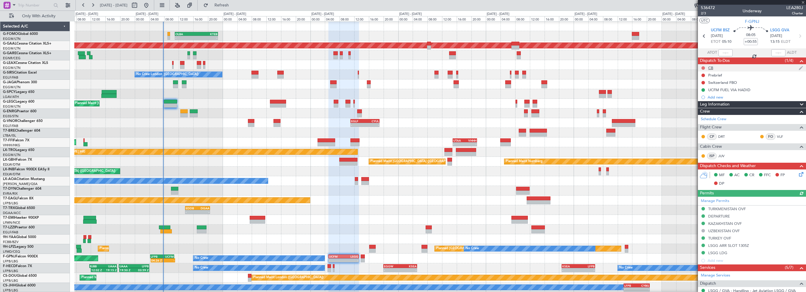
click at [703, 67] on button at bounding box center [703, 68] width 4 height 4
click at [707, 95] on span "Completed" at bounding box center [705, 94] width 19 height 6
click at [704, 76] on button at bounding box center [703, 76] width 4 height 4
click at [699, 92] on span "In Progress" at bounding box center [706, 93] width 20 height 6
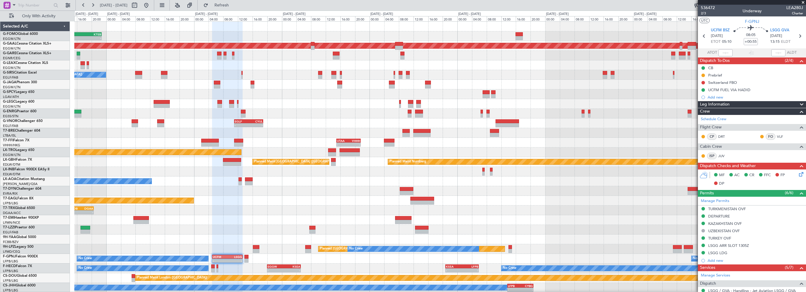
click at [272, 205] on div "Planned Maint [US_STATE] ([GEOGRAPHIC_DATA])" at bounding box center [439, 201] width 731 height 10
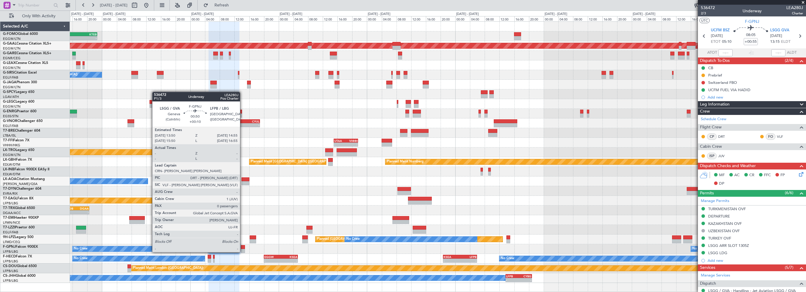
click at [243, 247] on div at bounding box center [243, 247] width 4 height 4
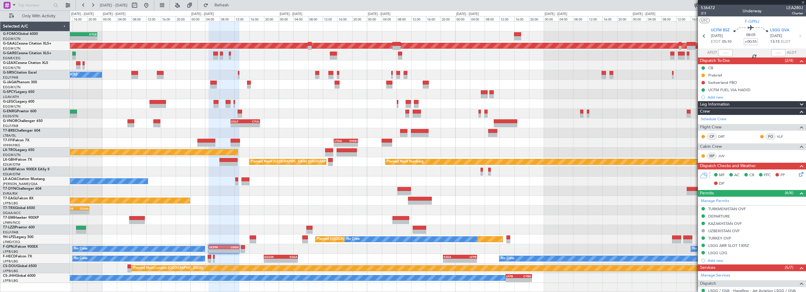
type input "+00:10"
type input "0"
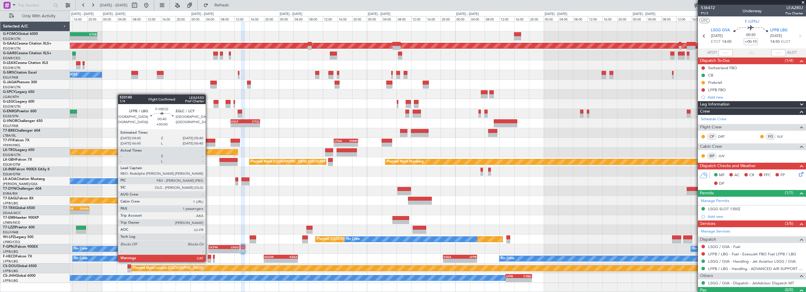
click at [211, 258] on div at bounding box center [210, 257] width 4 height 4
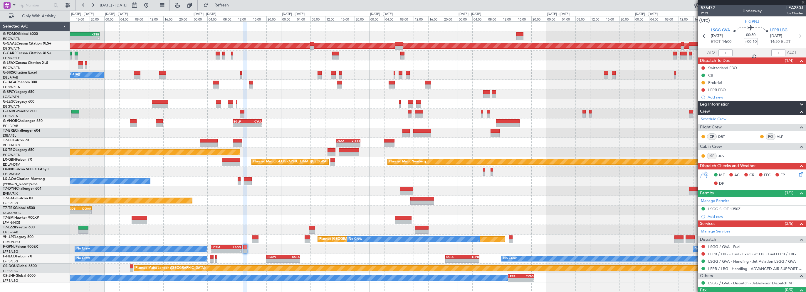
click at [209, 256] on div "No Crew No Crew - - EGGW 20:00 Z KSEA 05:15 Z - - KSEA 20:45 Z LFPB 05:55 Z 19:…" at bounding box center [438, 259] width 736 height 10
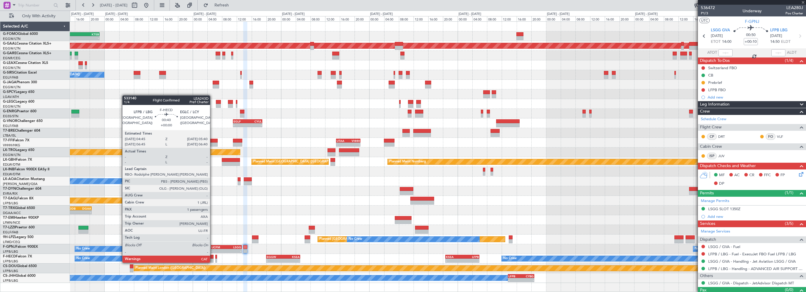
click at [213, 257] on div at bounding box center [212, 257] width 4 height 4
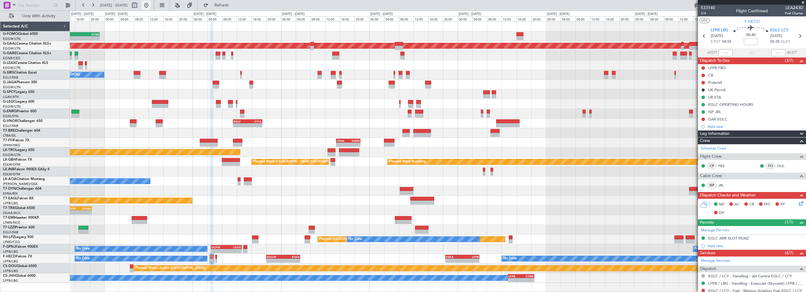
click at [151, 7] on button at bounding box center [146, 5] width 9 height 9
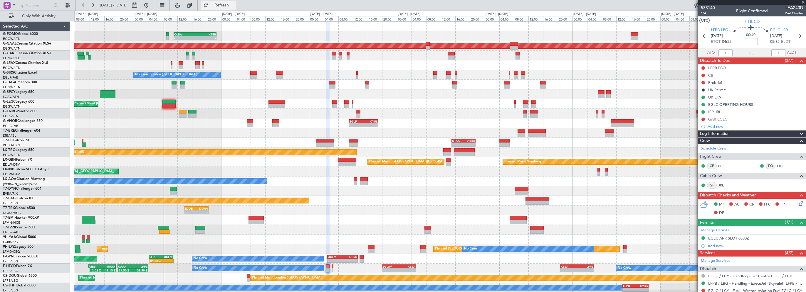
click at [234, 5] on span "Refresh" at bounding box center [221, 5] width 25 height 4
click at [349, 207] on div "- - EDDB 13:50 Z DGAA 20:35 Z" at bounding box center [439, 211] width 731 height 10
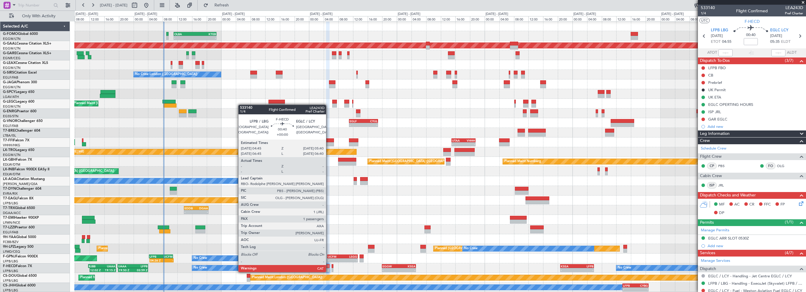
click at [328, 267] on div at bounding box center [328, 267] width 4 height 4
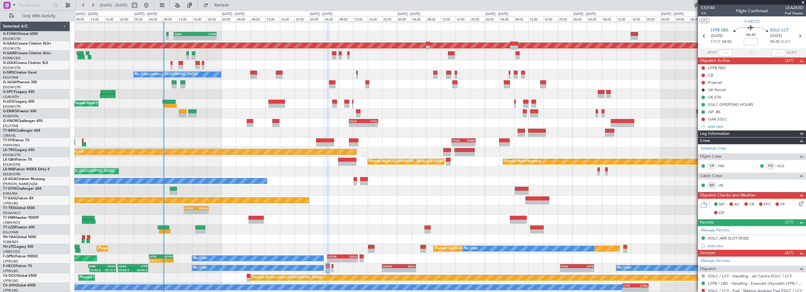
click at [409, 218] on div at bounding box center [439, 220] width 731 height 10
click at [418, 216] on div at bounding box center [439, 220] width 731 height 10
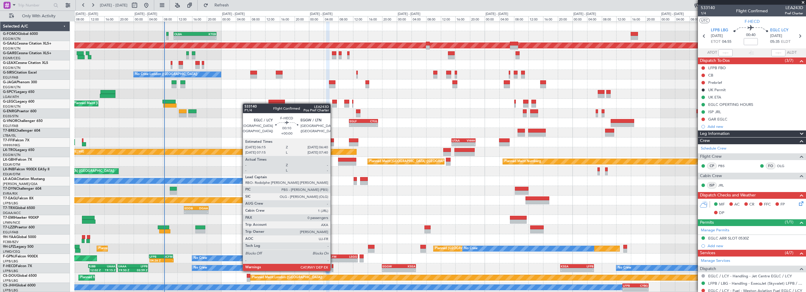
click at [333, 265] on div at bounding box center [333, 267] width 2 height 4
click at [332, 265] on div at bounding box center [333, 267] width 2 height 4
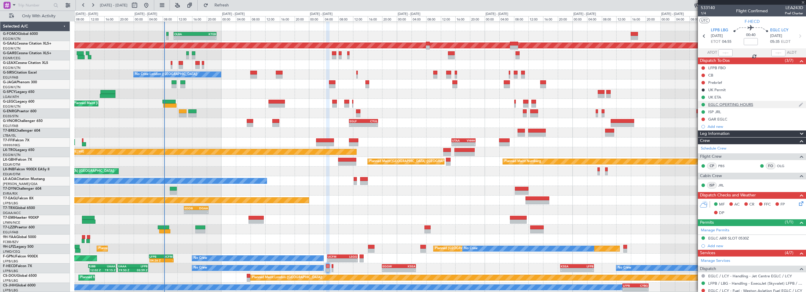
type input "0"
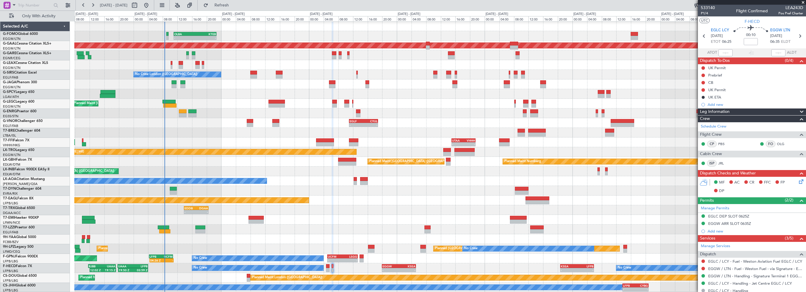
click at [732, 111] on div "Leg Information" at bounding box center [752, 112] width 108 height 7
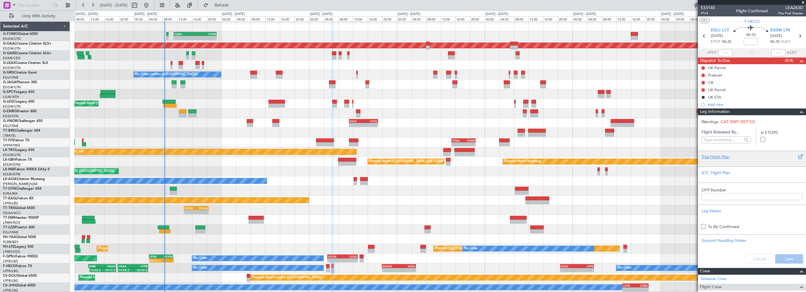
click at [711, 158] on div "Trial Flight Plan" at bounding box center [751, 157] width 101 height 6
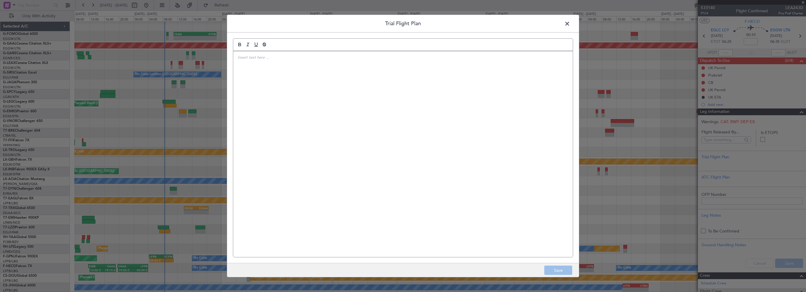
click at [396, 85] on div at bounding box center [402, 154] width 339 height 206
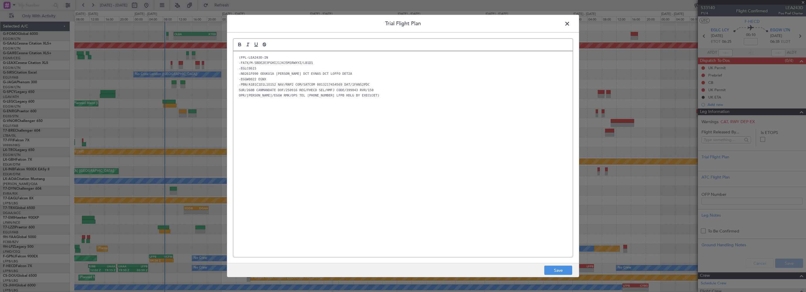
click at [270, 117] on div "(FPL-LEA243D-IN -FA7X/M-SBDE2E3FGHIJ1J4J5M1RWXYZ/LB1D1 -EGLC0615 -N0261F090 ODU…" at bounding box center [402, 154] width 339 height 206
click at [558, 270] on button "Save" at bounding box center [558, 270] width 28 height 9
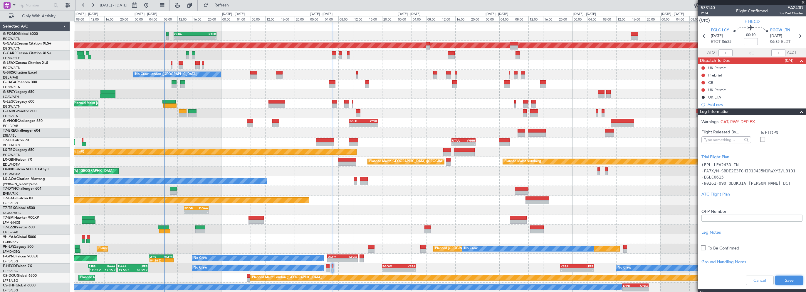
click at [794, 281] on button "Save" at bounding box center [789, 280] width 28 height 9
click at [745, 43] on div "Flight Time" at bounding box center [749, 45] width 19 height 7
click at [748, 39] on mat-tooltip-component "Flight Time" at bounding box center [749, 46] width 27 height 16
click at [748, 41] on input at bounding box center [750, 41] width 14 height 7
type input "+00:15"
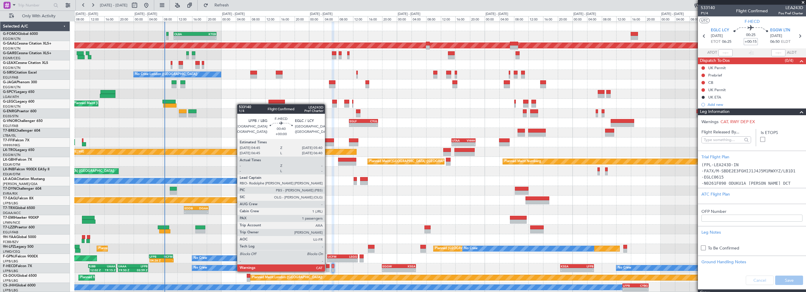
click at [327, 266] on div at bounding box center [328, 267] width 4 height 4
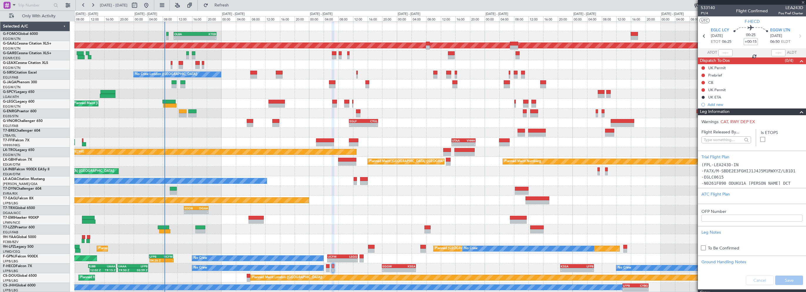
type input "1"
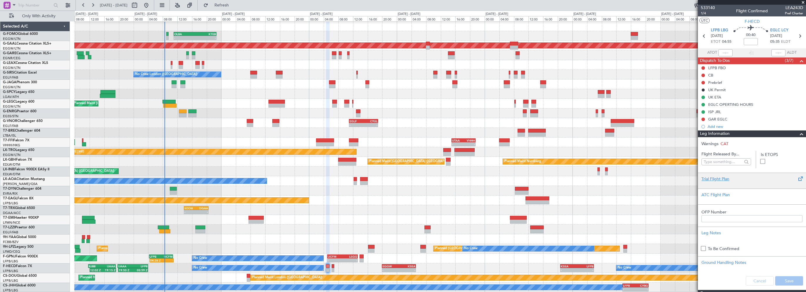
click at [714, 181] on div "Trial Flight Plan" at bounding box center [751, 179] width 101 height 6
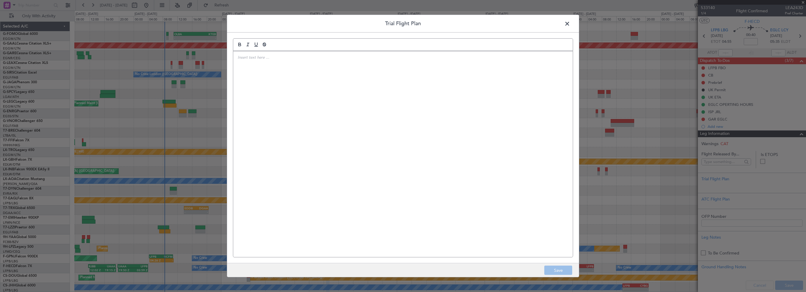
drag, startPoint x: 423, startPoint y: 139, endPoint x: 425, endPoint y: 142, distance: 3.9
click at [423, 139] on div at bounding box center [402, 154] width 339 height 206
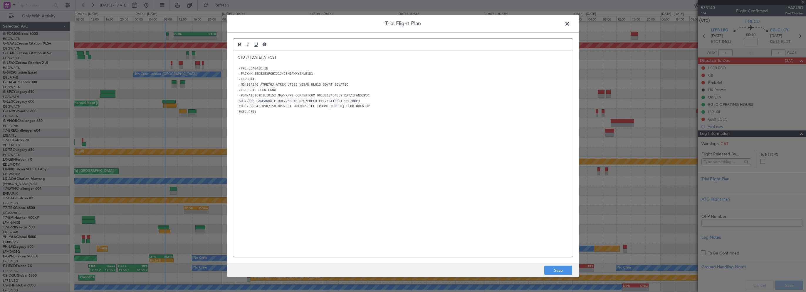
click at [280, 143] on div "CTU // 14SEP // FCST (FPL-LEA243D-IN -FA7X/M-SBDE2E3FGHIJ1J4J5M1RWXYZ/LB1D1 -LF…" at bounding box center [402, 154] width 339 height 206
click at [552, 274] on button "Save" at bounding box center [558, 270] width 28 height 9
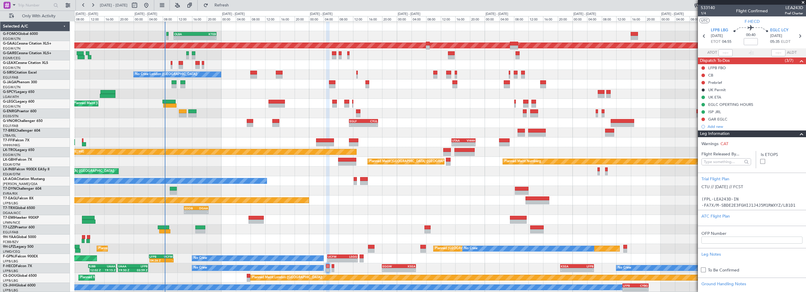
drag, startPoint x: 749, startPoint y: 41, endPoint x: 758, endPoint y: 40, distance: 9.2
click at [749, 41] on mat-tooltip-component "Flight Time" at bounding box center [749, 46] width 27 height 16
click at [750, 42] on input at bounding box center [750, 41] width 14 height 7
type input "+00:05"
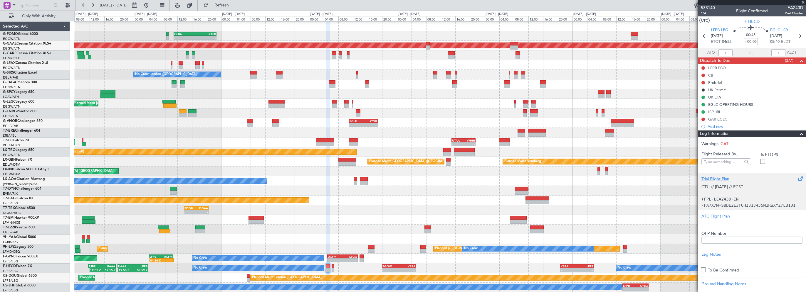
click at [720, 179] on div "Trial Flight Plan" at bounding box center [751, 179] width 101 height 6
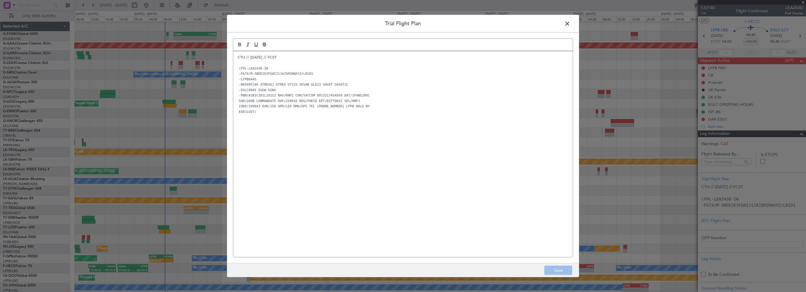
click at [570, 22] on span at bounding box center [570, 25] width 0 height 12
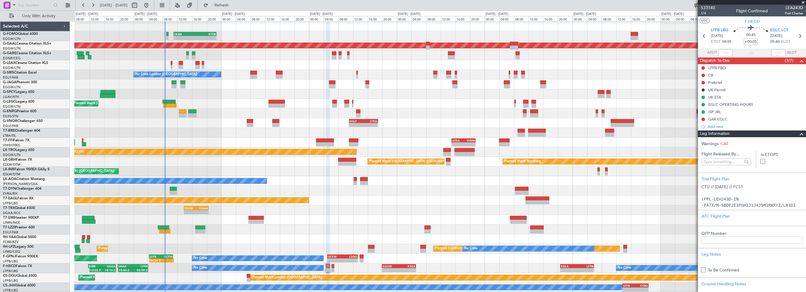
click at [803, 3] on span at bounding box center [803, 2] width 6 height 5
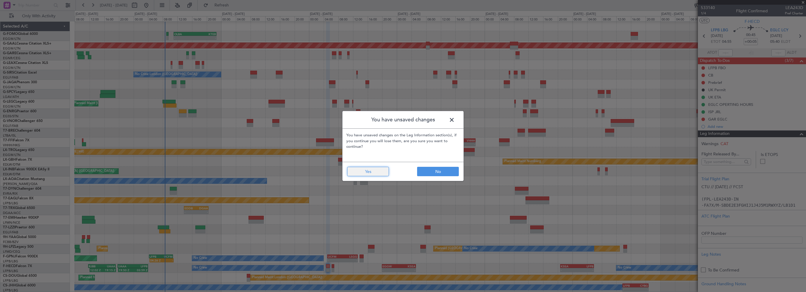
click at [366, 171] on button "Yes" at bounding box center [368, 171] width 42 height 9
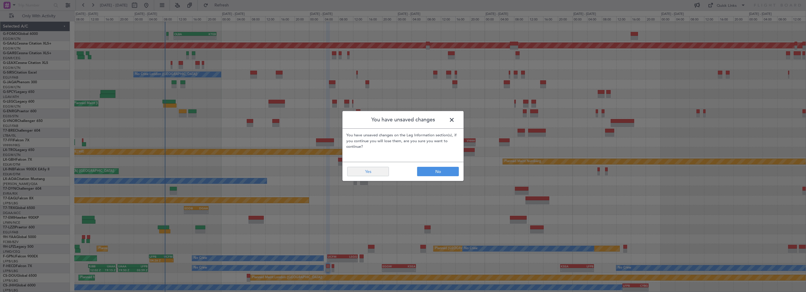
type input "0"
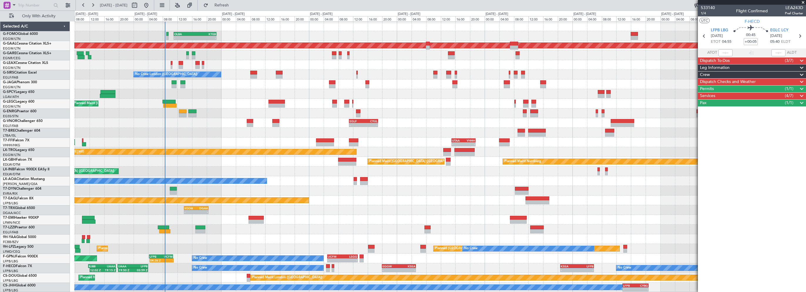
click at [366, 171] on div "Planned Maint [GEOGRAPHIC_DATA] ([GEOGRAPHIC_DATA])" at bounding box center [439, 172] width 731 height 10
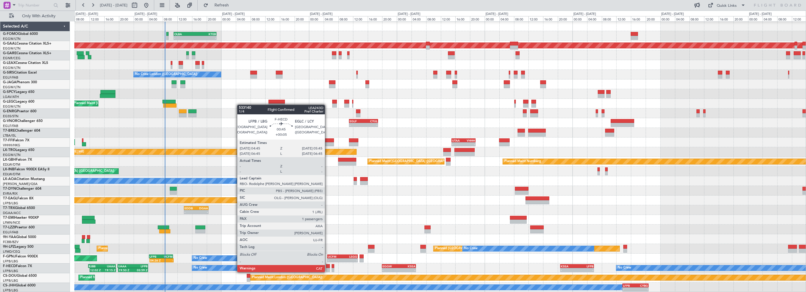
click at [327, 267] on div at bounding box center [328, 267] width 4 height 4
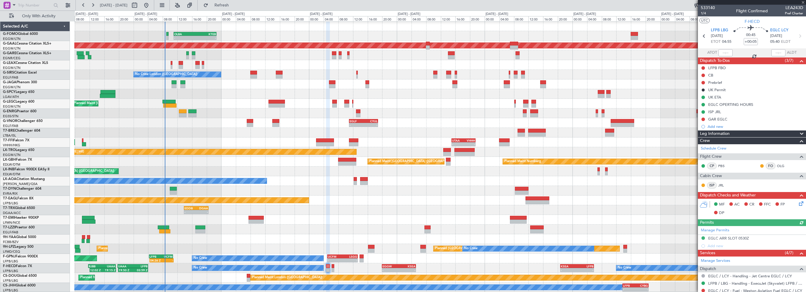
click at [723, 133] on span "Leg Information" at bounding box center [715, 134] width 30 height 7
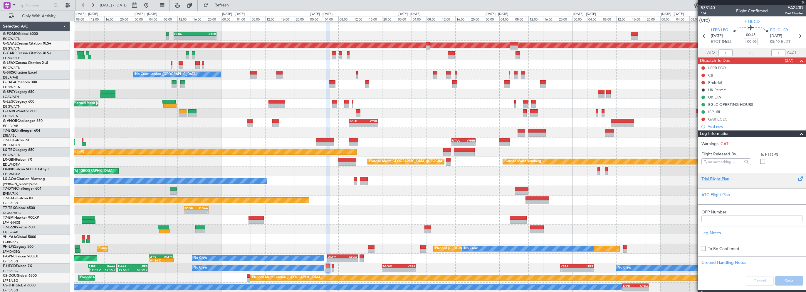
click at [709, 177] on div "Trial Flight Plan" at bounding box center [751, 179] width 101 height 6
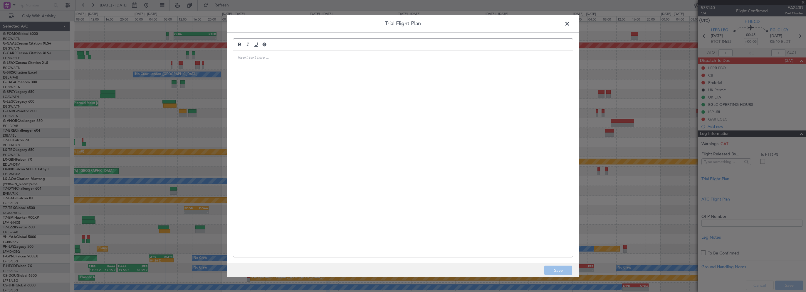
click at [376, 137] on div at bounding box center [402, 154] width 339 height 206
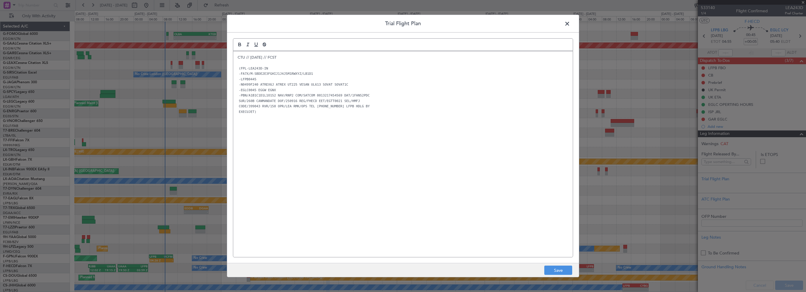
click at [301, 121] on div "CTU // 14SEP // FCST (FPL-LEA243D-IN -FA7X/M-SBDE2E3FGHIJ1J4J5M1RWXYZ/LB1D1 -LF…" at bounding box center [402, 154] width 339 height 206
click at [563, 268] on button "Save" at bounding box center [558, 270] width 28 height 9
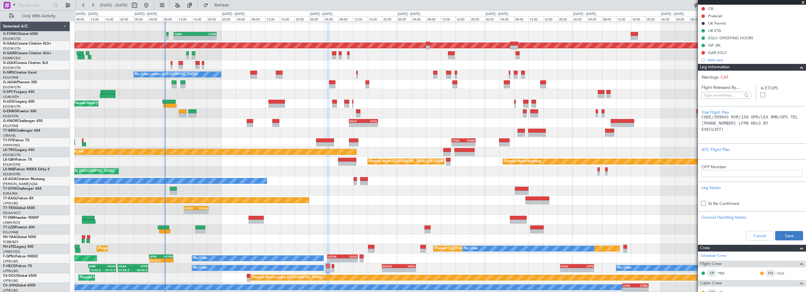
scroll to position [88, 0]
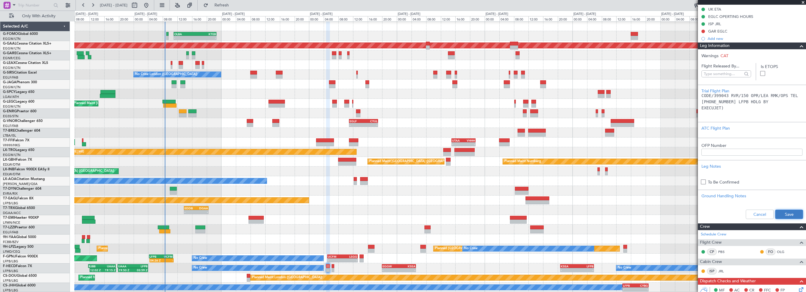
click at [787, 216] on button "Save" at bounding box center [789, 214] width 28 height 9
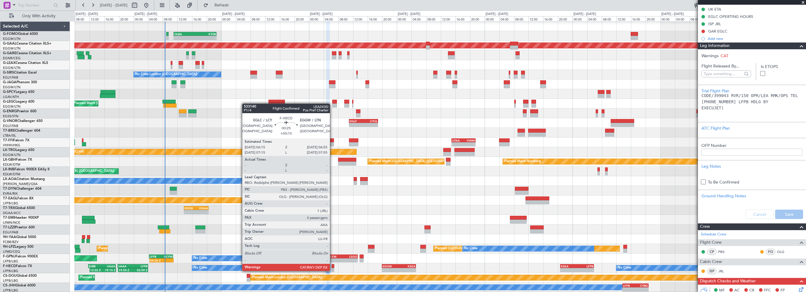
click at [332, 265] on div at bounding box center [333, 267] width 3 height 4
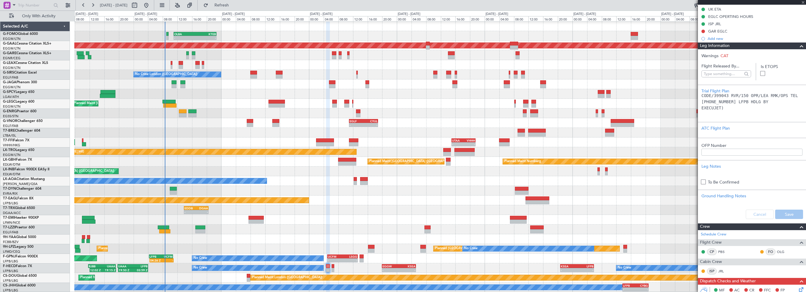
type input "+00:15"
type input "0"
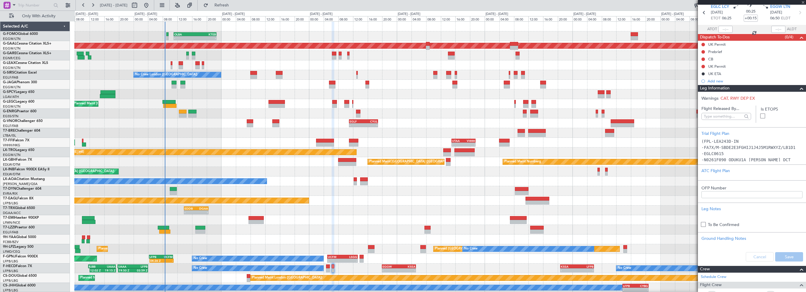
scroll to position [0, 0]
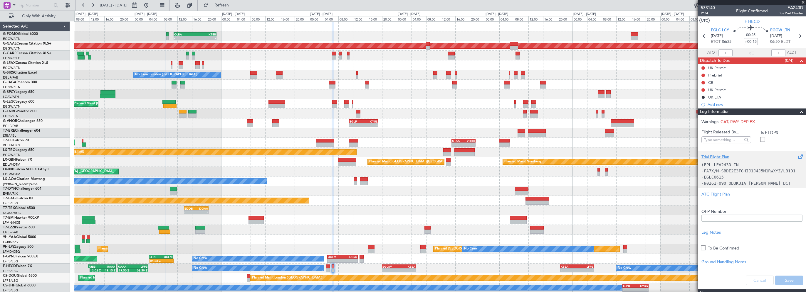
click at [714, 156] on div "Trial Flight Plan" at bounding box center [751, 157] width 101 height 6
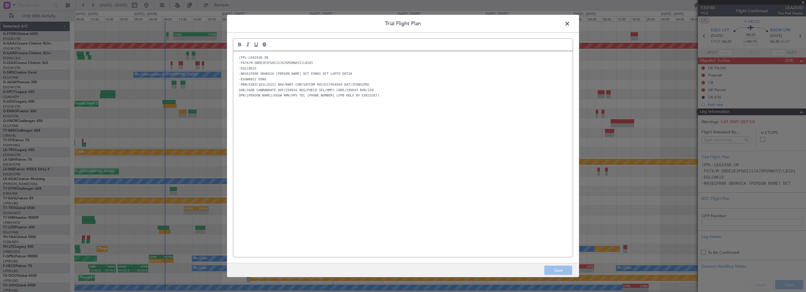
click at [570, 25] on span at bounding box center [570, 25] width 0 height 12
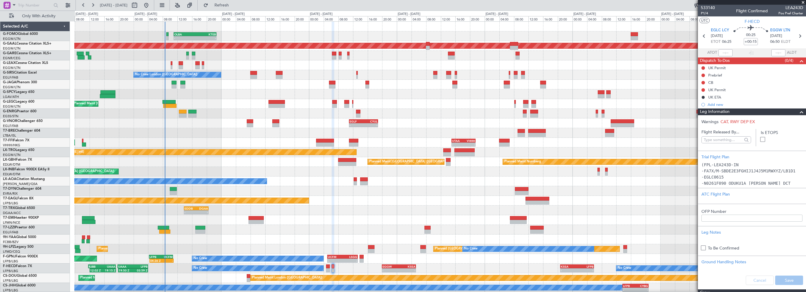
click at [798, 113] on span at bounding box center [801, 112] width 7 height 7
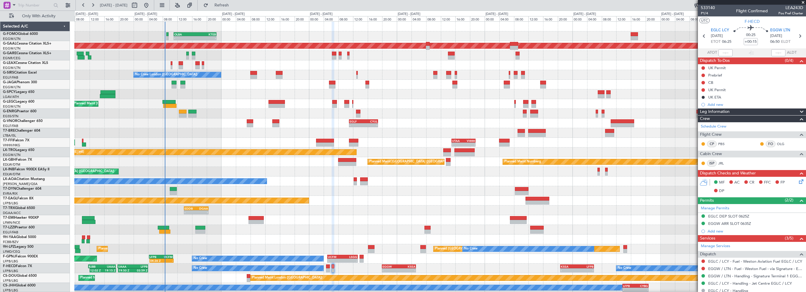
click at [803, 1] on span at bounding box center [803, 2] width 6 height 5
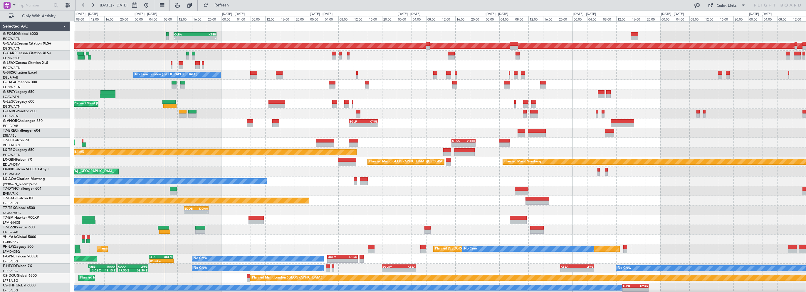
click at [359, 212] on div "- - EDDB 13:50 Z DGAA 20:35 Z" at bounding box center [439, 211] width 731 height 10
click at [234, 6] on span "Refresh" at bounding box center [221, 5] width 25 height 4
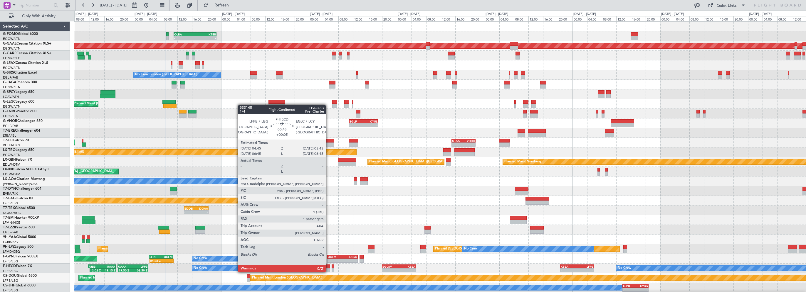
click at [328, 267] on div at bounding box center [328, 267] width 4 height 4
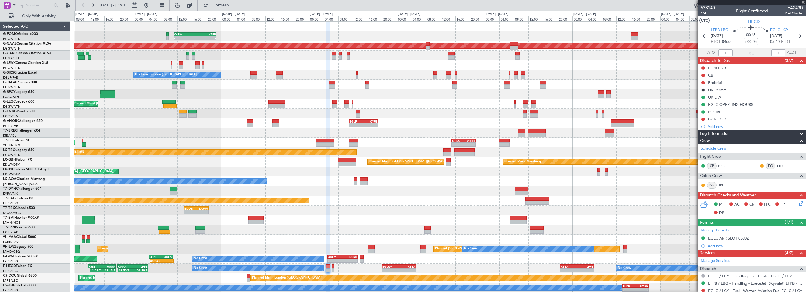
click at [325, 209] on div "- - EDDB 13:50 Z DGAA 20:35 Z" at bounding box center [439, 211] width 731 height 10
click at [798, 203] on icon at bounding box center [800, 203] width 5 height 5
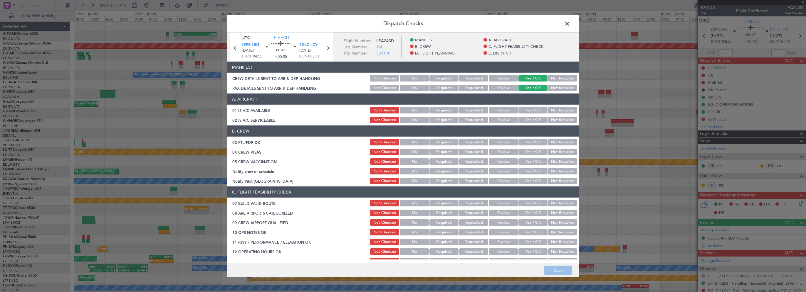
drag, startPoint x: 523, startPoint y: 110, endPoint x: 525, endPoint y: 118, distance: 7.7
click at [523, 111] on button "Yes / OK" at bounding box center [532, 110] width 29 height 6
drag, startPoint x: 525, startPoint y: 118, endPoint x: 526, endPoint y: 124, distance: 6.9
click at [525, 118] on button "Yes / OK" at bounding box center [532, 120] width 29 height 6
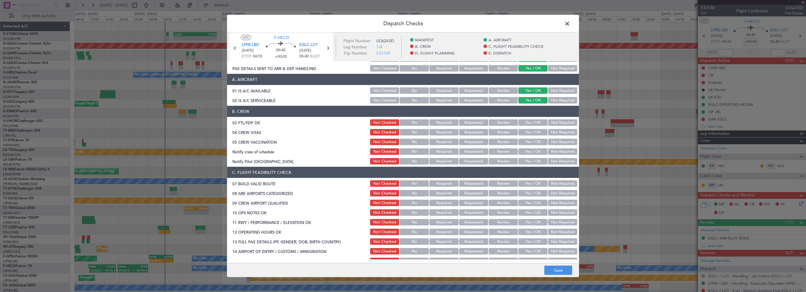
scroll to position [29, 0]
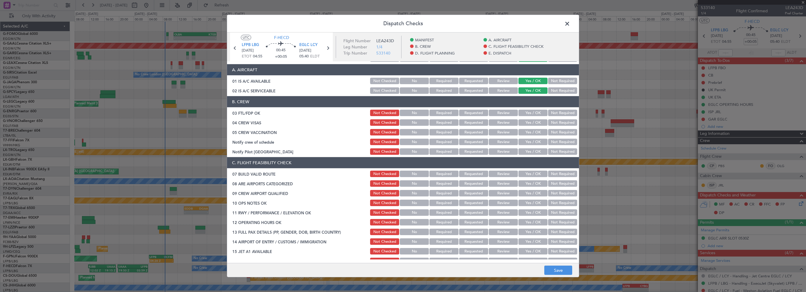
click at [520, 112] on button "Yes / OK" at bounding box center [532, 113] width 29 height 6
click at [372, 109] on div "Not Checked" at bounding box center [384, 113] width 30 height 8
click at [381, 112] on button "Not Checked" at bounding box center [384, 113] width 29 height 6
drag, startPoint x: 524, startPoint y: 174, endPoint x: 506, endPoint y: 178, distance: 18.7
click at [524, 173] on button "Yes / OK" at bounding box center [532, 174] width 29 height 6
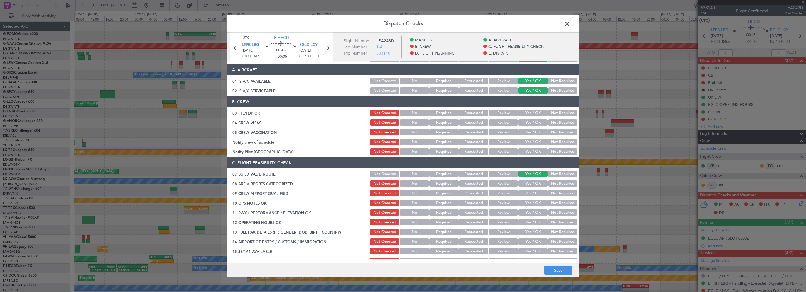
click at [529, 203] on button "Yes / OK" at bounding box center [532, 203] width 29 height 6
click at [524, 215] on button "Yes / OK" at bounding box center [532, 213] width 29 height 6
click at [527, 225] on button "Yes / OK" at bounding box center [532, 222] width 29 height 6
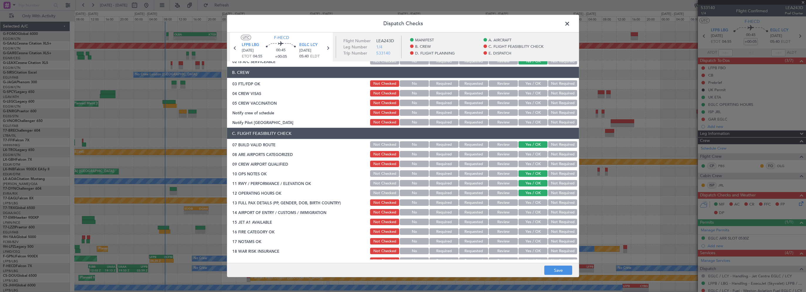
click at [531, 202] on button "Yes / OK" at bounding box center [532, 203] width 29 height 6
click at [527, 215] on button "Yes / OK" at bounding box center [532, 212] width 29 height 6
click at [525, 224] on button "Yes / OK" at bounding box center [532, 222] width 29 height 6
click at [523, 234] on button "Yes / OK" at bounding box center [532, 232] width 29 height 6
click at [524, 243] on button "Yes / OK" at bounding box center [532, 241] width 29 height 6
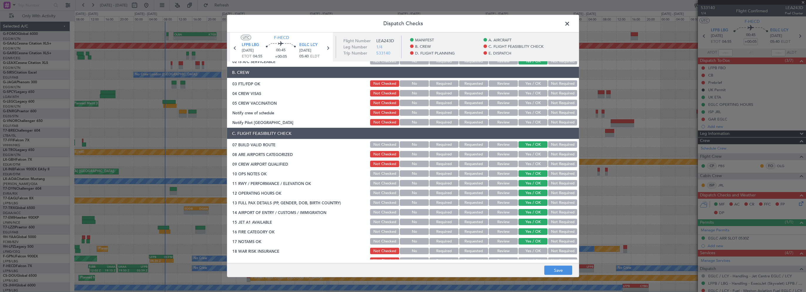
scroll to position [88, 0]
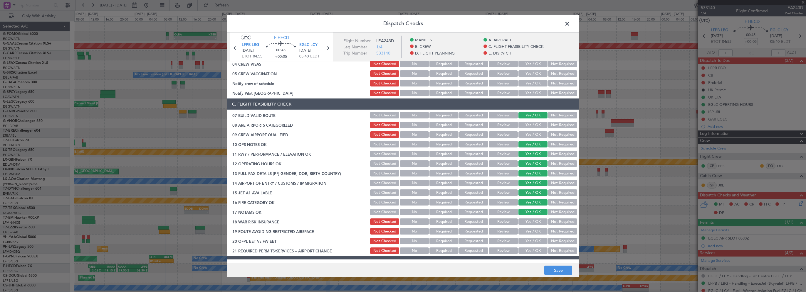
click at [561, 220] on button "Not Required" at bounding box center [562, 222] width 29 height 6
click at [530, 231] on button "Yes / OK" at bounding box center [532, 231] width 29 height 6
click at [531, 241] on button "Yes / OK" at bounding box center [532, 241] width 29 height 6
click at [529, 248] on button "Yes / OK" at bounding box center [532, 251] width 29 height 6
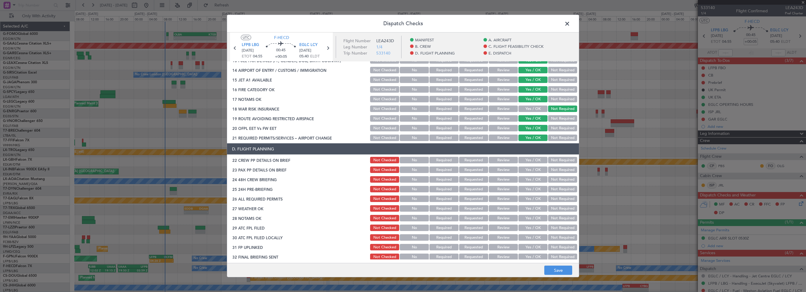
scroll to position [206, 0]
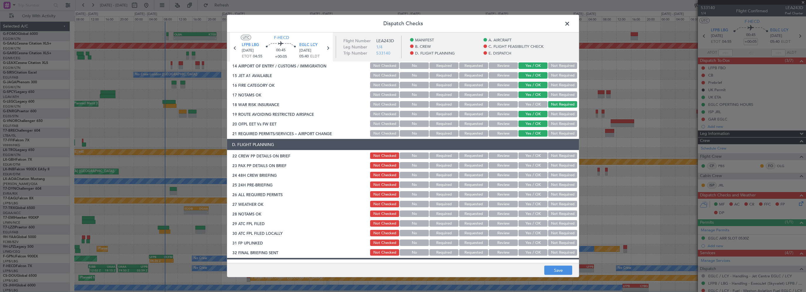
click at [530, 156] on button "Yes / OK" at bounding box center [532, 156] width 29 height 6
click at [528, 169] on button "Yes / OK" at bounding box center [532, 165] width 29 height 6
click at [528, 180] on section "D. FLIGHT PLANNING 22 CREW PP DETAILS ON BRIEF Not Checked No Required Requeste…" at bounding box center [403, 198] width 352 height 118
click at [536, 176] on button "Yes / OK" at bounding box center [532, 175] width 29 height 6
click at [552, 187] on button "Not Required" at bounding box center [562, 185] width 29 height 6
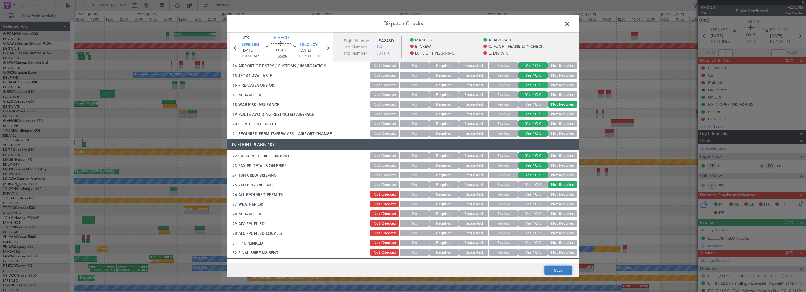
drag, startPoint x: 557, startPoint y: 273, endPoint x: 559, endPoint y: 266, distance: 7.1
click at [557, 273] on button "Save" at bounding box center [558, 270] width 28 height 9
click at [570, 23] on span at bounding box center [570, 25] width 0 height 12
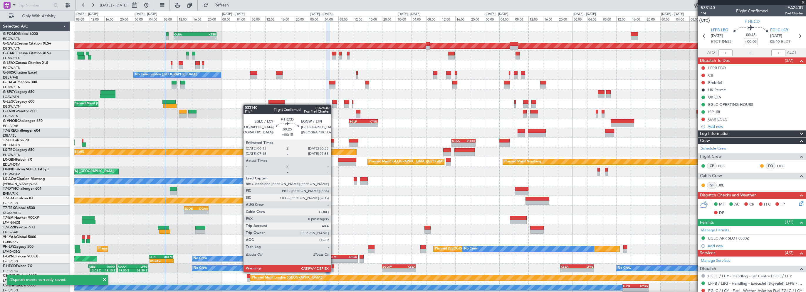
click at [334, 267] on div at bounding box center [333, 267] width 3 height 4
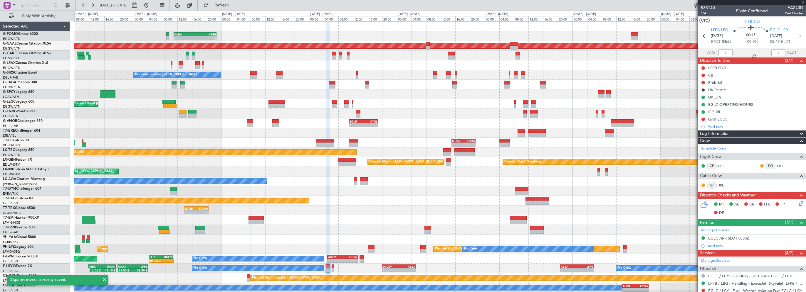
type input "+00:15"
type input "0"
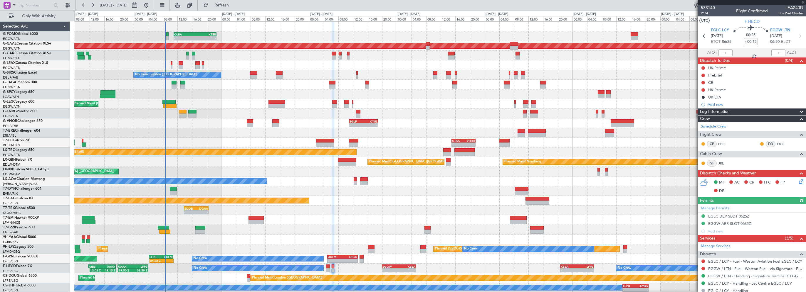
click at [798, 183] on icon at bounding box center [800, 181] width 5 height 5
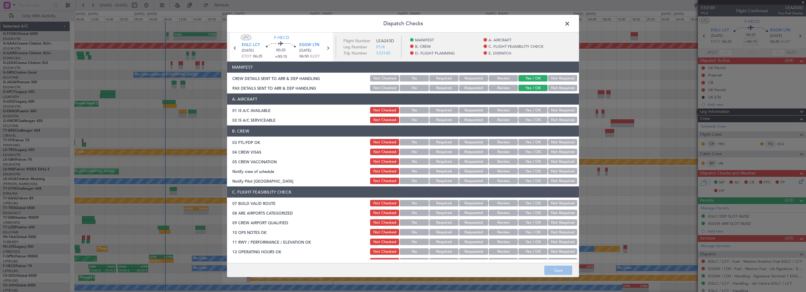
click at [540, 108] on button "Yes / OK" at bounding box center [532, 110] width 29 height 6
click at [534, 119] on button "Yes / OK" at bounding box center [532, 120] width 29 height 6
click at [526, 205] on button "Yes / OK" at bounding box center [532, 203] width 29 height 6
click at [530, 230] on button "Yes / OK" at bounding box center [532, 232] width 29 height 6
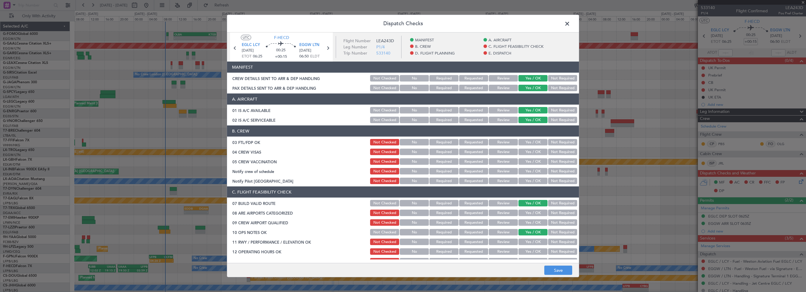
drag, startPoint x: 521, startPoint y: 245, endPoint x: 525, endPoint y: 231, distance: 14.9
click at [521, 243] on button "Yes / OK" at bounding box center [532, 242] width 29 height 6
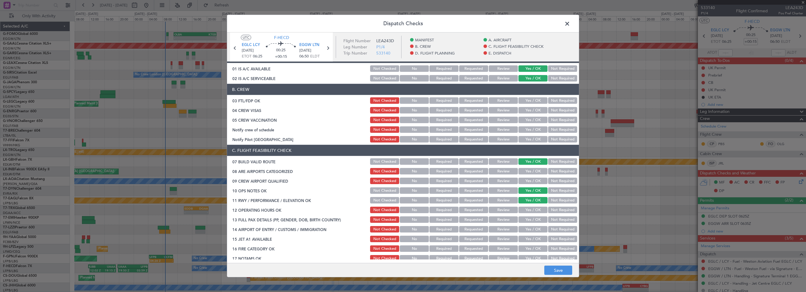
scroll to position [59, 0]
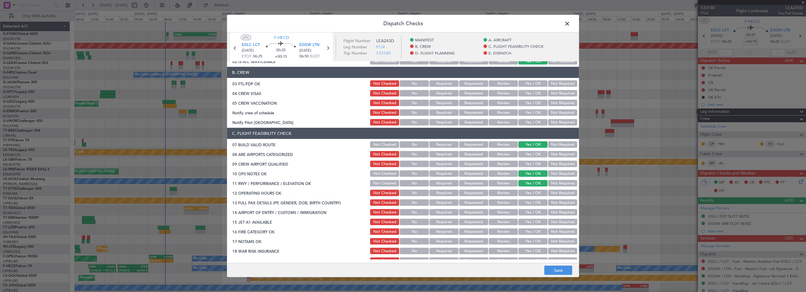
click at [523, 194] on button "Yes / OK" at bounding box center [532, 193] width 29 height 6
click at [522, 204] on button "Yes / OK" at bounding box center [532, 203] width 29 height 6
drag, startPoint x: 521, startPoint y: 213, endPoint x: 501, endPoint y: 215, distance: 20.1
click at [521, 213] on button "Yes / OK" at bounding box center [532, 212] width 29 height 6
click at [519, 221] on button "Yes / OK" at bounding box center [532, 222] width 29 height 6
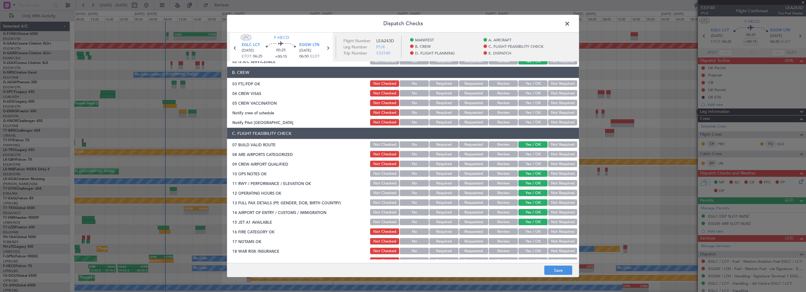
scroll to position [117, 0]
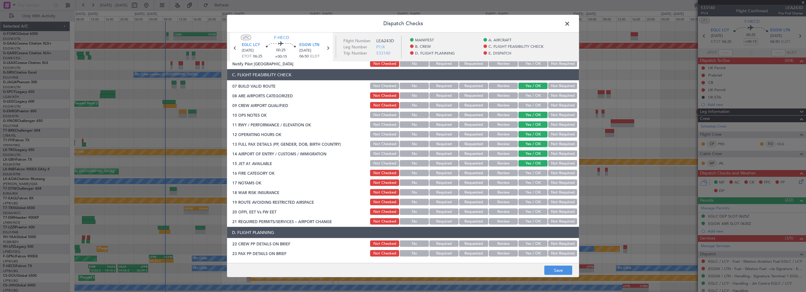
click at [529, 174] on button "Yes / OK" at bounding box center [532, 173] width 29 height 6
click at [527, 184] on button "Yes / OK" at bounding box center [532, 183] width 29 height 6
drag, startPoint x: 571, startPoint y: 193, endPoint x: 549, endPoint y: 194, distance: 22.3
click at [571, 193] on button "Not Required" at bounding box center [562, 192] width 29 height 6
click at [523, 202] on button "Yes / OK" at bounding box center [532, 202] width 29 height 6
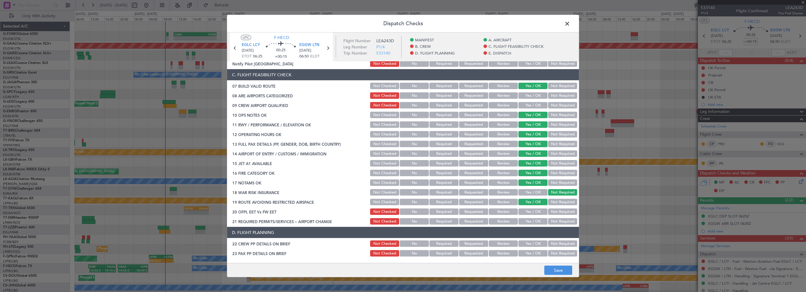
click at [527, 212] on button "Yes / OK" at bounding box center [532, 212] width 29 height 6
click at [524, 220] on button "Yes / OK" at bounding box center [532, 221] width 29 height 6
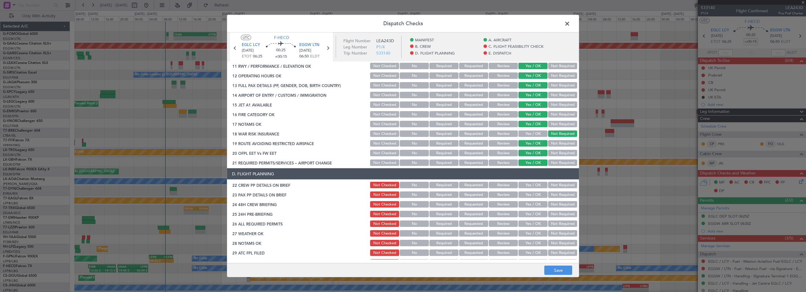
click at [534, 184] on button "Yes / OK" at bounding box center [532, 185] width 29 height 6
drag, startPoint x: 530, startPoint y: 194, endPoint x: 527, endPoint y: 206, distance: 11.5
click at [530, 195] on button "Yes / OK" at bounding box center [532, 195] width 29 height 6
click at [527, 206] on button "Yes / OK" at bounding box center [532, 204] width 29 height 6
click at [565, 217] on div "Not Required" at bounding box center [562, 214] width 30 height 8
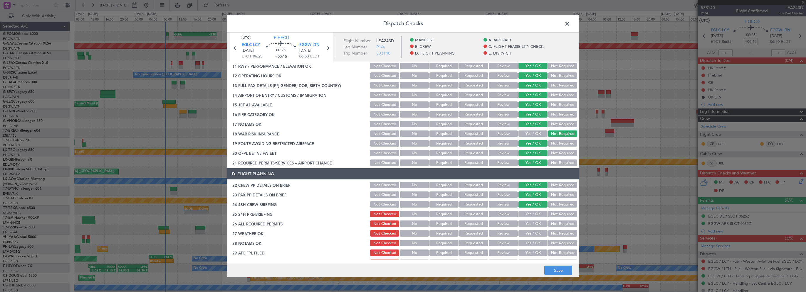
click at [561, 214] on button "Not Required" at bounding box center [562, 214] width 29 height 6
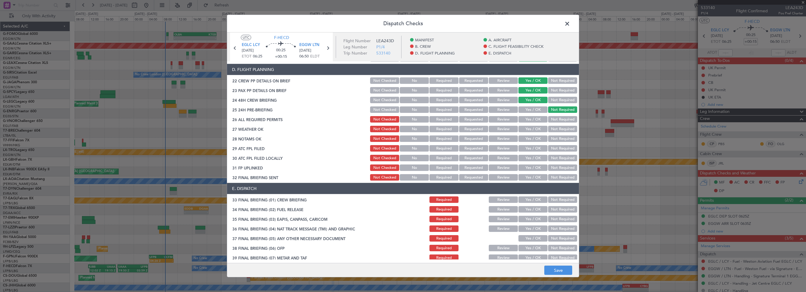
scroll to position [294, 0]
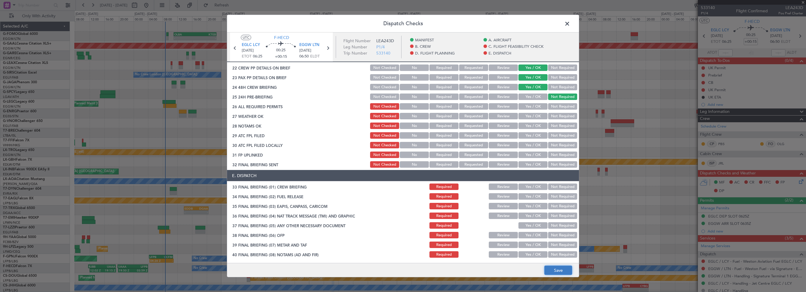
click at [560, 271] on button "Save" at bounding box center [558, 270] width 28 height 9
click at [570, 25] on span at bounding box center [570, 25] width 0 height 12
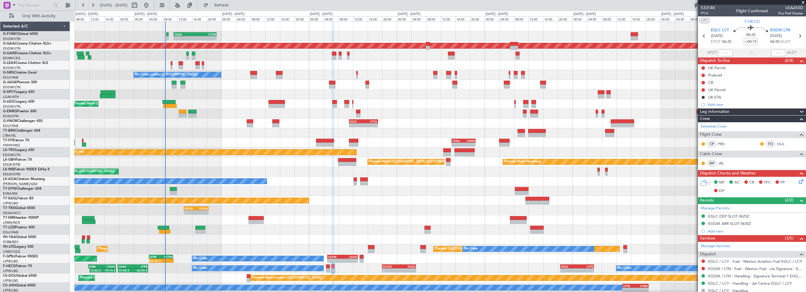
click at [402, 194] on div at bounding box center [439, 191] width 731 height 10
click at [236, 9] on button "Refresh" at bounding box center [218, 5] width 35 height 9
click at [236, 2] on button "Refresh" at bounding box center [218, 5] width 35 height 9
click at [802, 2] on span at bounding box center [803, 2] width 6 height 5
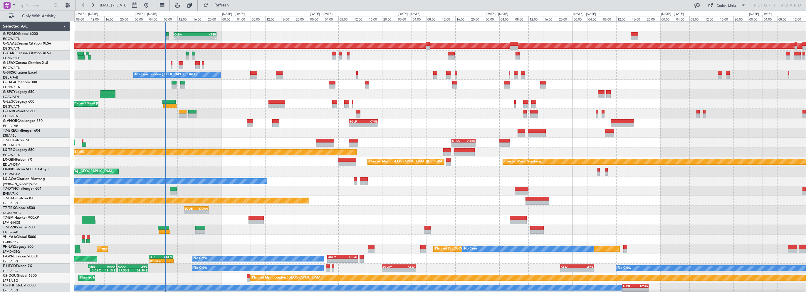
click at [358, 227] on div at bounding box center [439, 230] width 731 height 10
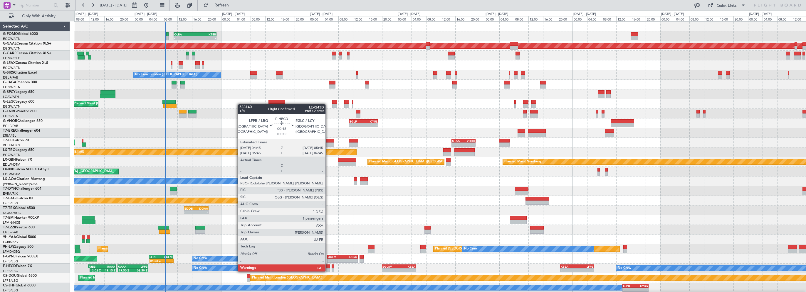
click at [328, 266] on div at bounding box center [328, 267] width 4 height 4
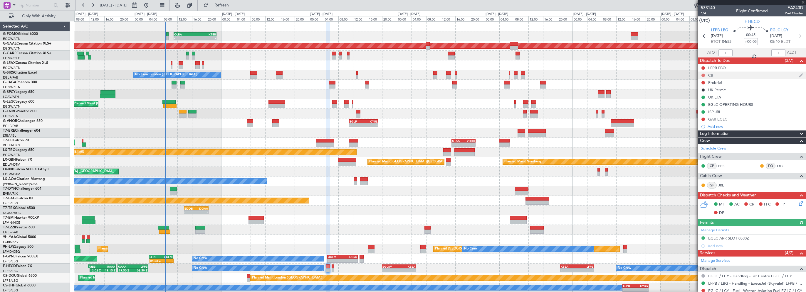
click at [704, 75] on button at bounding box center [703, 76] width 4 height 4
click at [702, 100] on span "Completed" at bounding box center [705, 101] width 19 height 6
click at [703, 82] on button at bounding box center [703, 83] width 4 height 4
click at [705, 102] on span "In Progress" at bounding box center [706, 100] width 20 height 6
click at [798, 202] on icon at bounding box center [800, 203] width 5 height 5
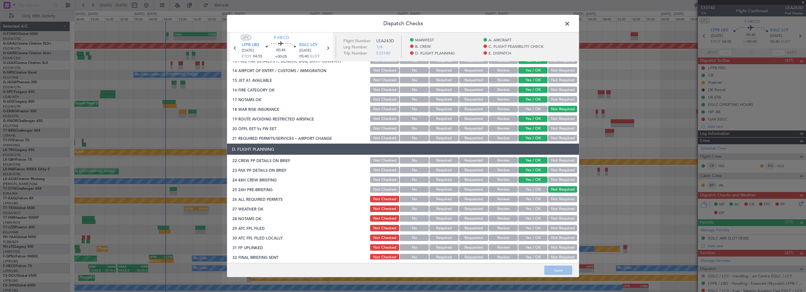
scroll to position [206, 0]
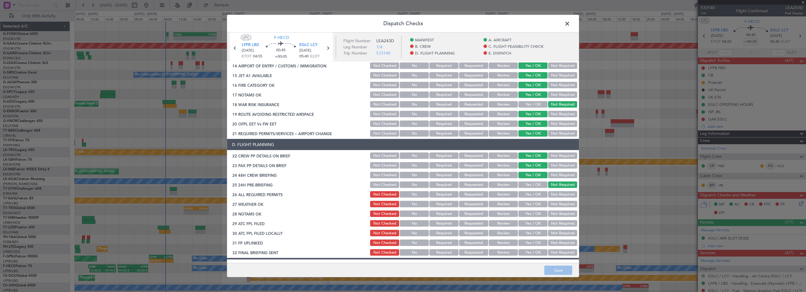
click at [570, 22] on span at bounding box center [570, 25] width 0 height 12
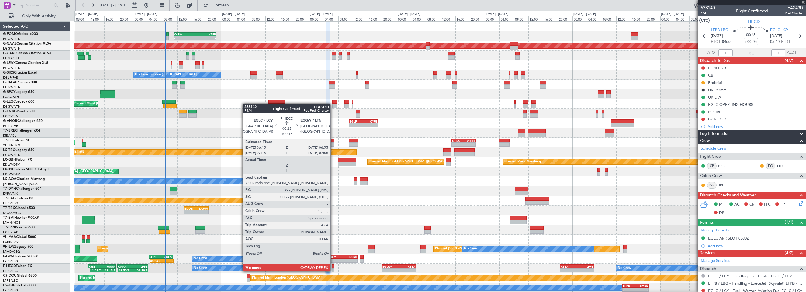
click at [333, 266] on div at bounding box center [333, 267] width 3 height 4
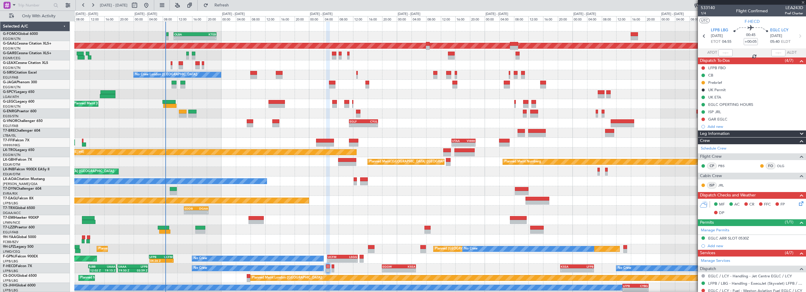
type input "+00:15"
type input "0"
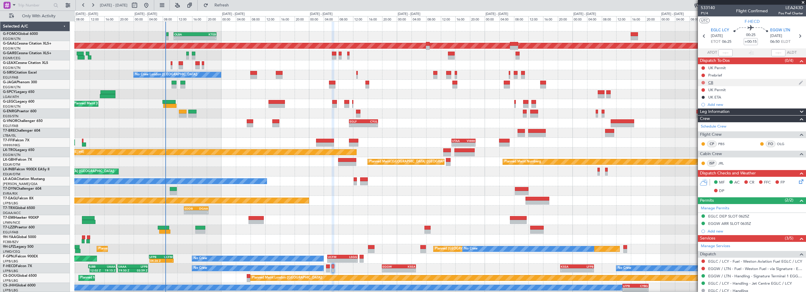
click at [704, 81] on button at bounding box center [703, 83] width 4 height 4
click at [702, 110] on span "Completed" at bounding box center [705, 109] width 19 height 6
click at [703, 75] on mat-tooltip-component "Not Started" at bounding box center [703, 78] width 28 height 16
drag, startPoint x: 703, startPoint y: 75, endPoint x: 730, endPoint y: 76, distance: 27.1
click at [730, 76] on div "Prebrief" at bounding box center [752, 75] width 108 height 7
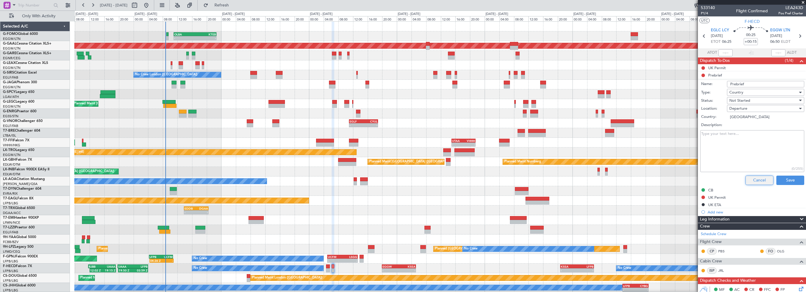
click at [758, 181] on button "Cancel" at bounding box center [759, 180] width 28 height 9
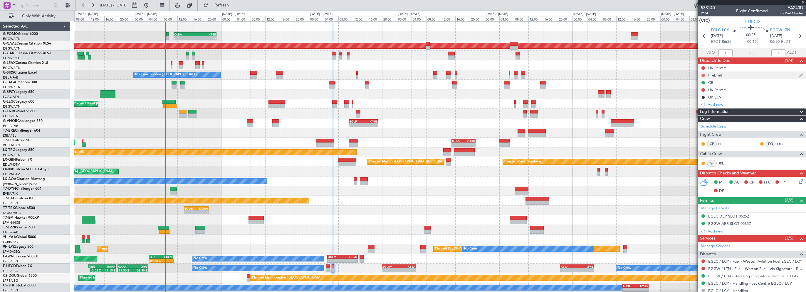
click at [703, 74] on button at bounding box center [703, 76] width 4 height 4
click at [709, 93] on span "In Progress" at bounding box center [706, 93] width 20 height 6
click at [798, 180] on icon at bounding box center [800, 181] width 5 height 5
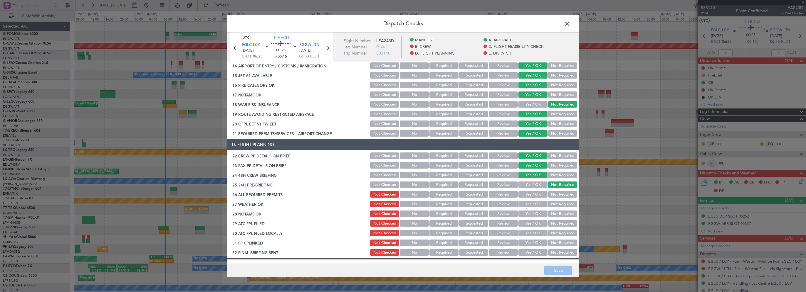
click at [570, 25] on span at bounding box center [570, 25] width 0 height 12
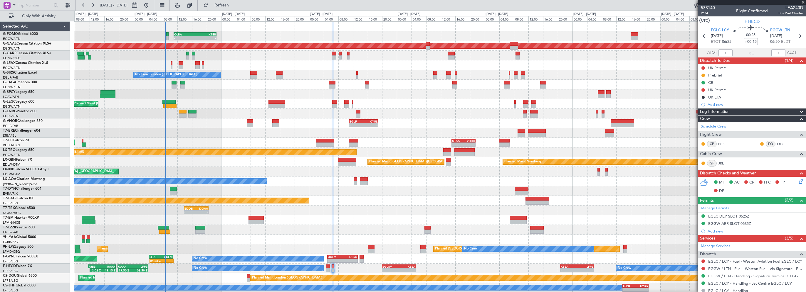
click at [452, 189] on div at bounding box center [439, 191] width 731 height 10
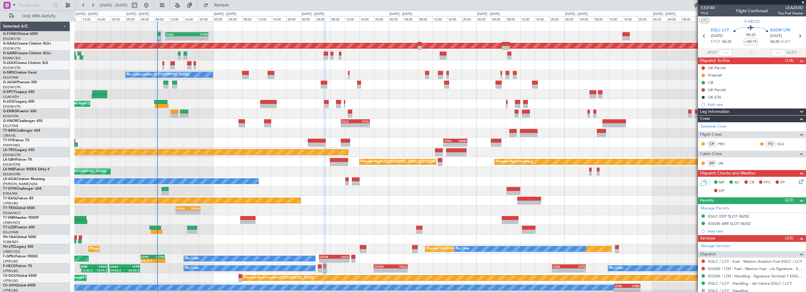
click at [425, 87] on div "Planned Maint [GEOGRAPHIC_DATA] ([GEOGRAPHIC_DATA])" at bounding box center [439, 85] width 731 height 10
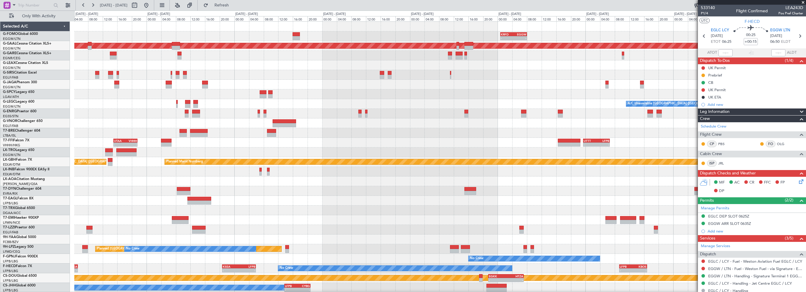
click at [126, 152] on div "- - KRFD 00:45 Z EGGW 08:00 Z Planned Maint Dusseldorf A/C Unavailable London (…" at bounding box center [439, 157] width 731 height 271
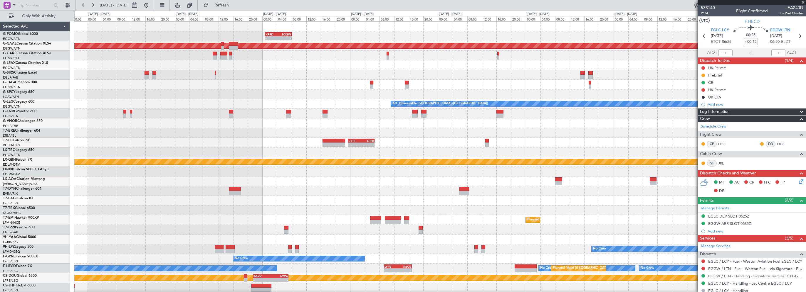
click at [117, 149] on div "- - KRFD 00:45 Z EGGW 08:00 Z - - EGGW 09:00 Z KTEB 16:20 Z Planned Maint Dusse…" at bounding box center [439, 157] width 731 height 271
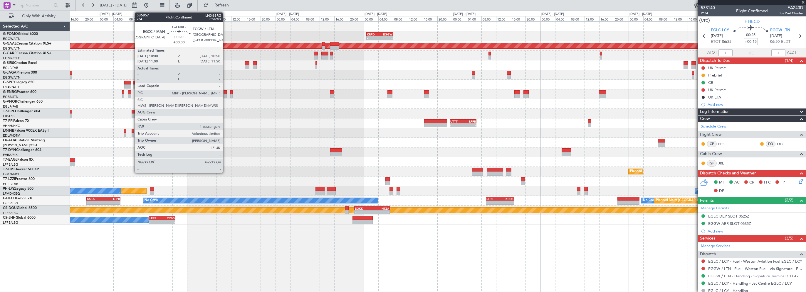
click at [225, 92] on div at bounding box center [224, 92] width 3 height 4
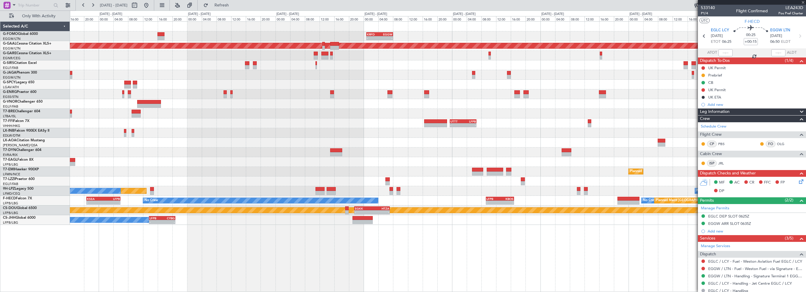
type input "1"
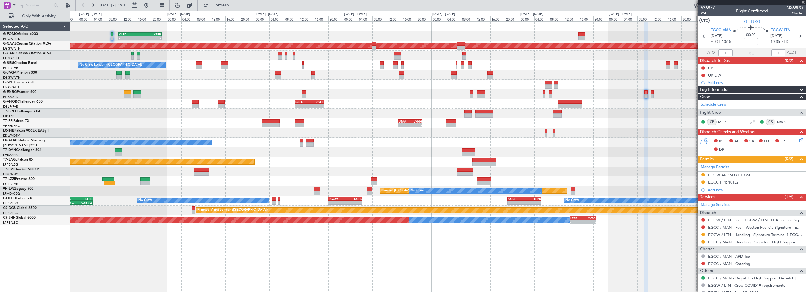
click at [596, 217] on div "- - KRFD 00:45 Z EGGW 08:00 Z OLBA 11:00 Z KTEB 22:45 Z - - Planned Maint Dusse…" at bounding box center [438, 123] width 736 height 203
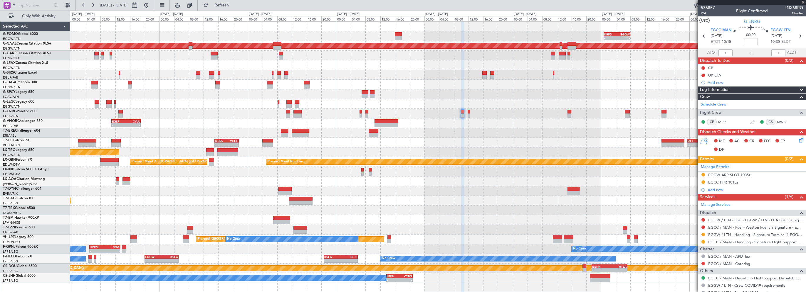
click at [227, 223] on div "- - KRFD 00:45 Z EGGW 08:00 Z OLBA 11:00 Z KTEB 22:45 Z - - Planned Maint Dusse…" at bounding box center [438, 153] width 736 height 262
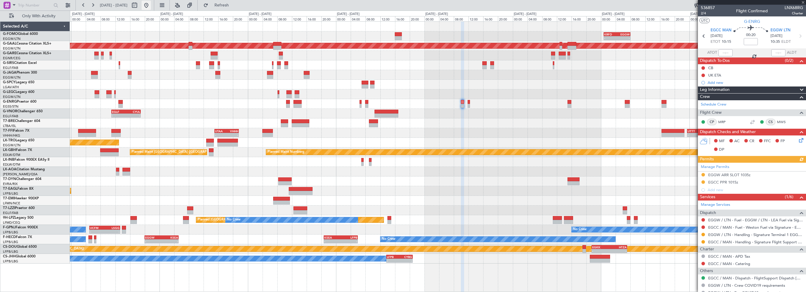
click at [151, 7] on button at bounding box center [146, 5] width 9 height 9
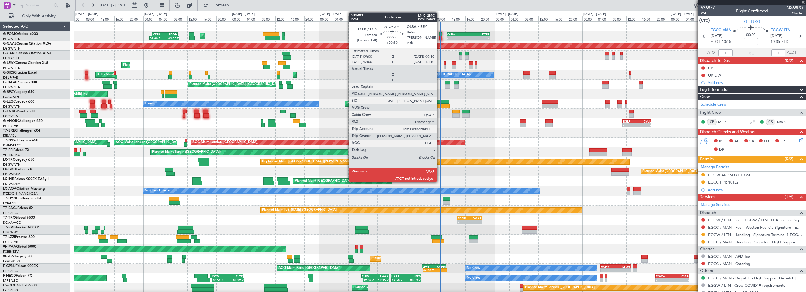
click at [439, 34] on div at bounding box center [440, 34] width 3 height 4
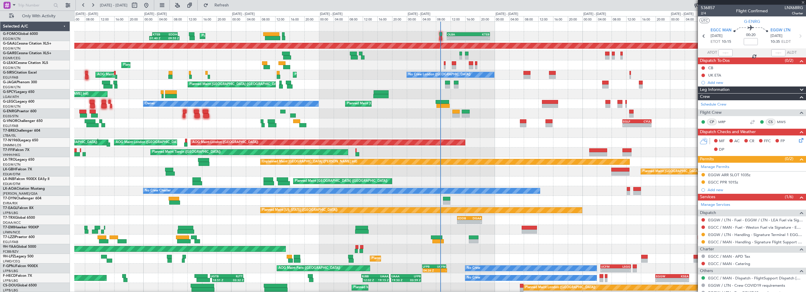
type input "+00:10"
type input "0"
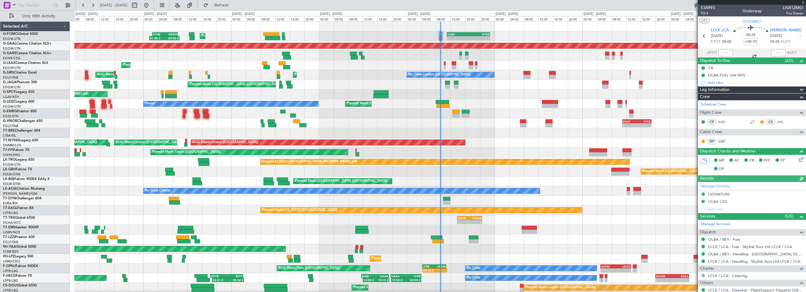
click at [714, 49] on div "Estimated Take-Off Time" at bounding box center [714, 49] width 0 height 0
click at [728, 52] on input "text" at bounding box center [725, 52] width 14 height 7
type input "09:10"
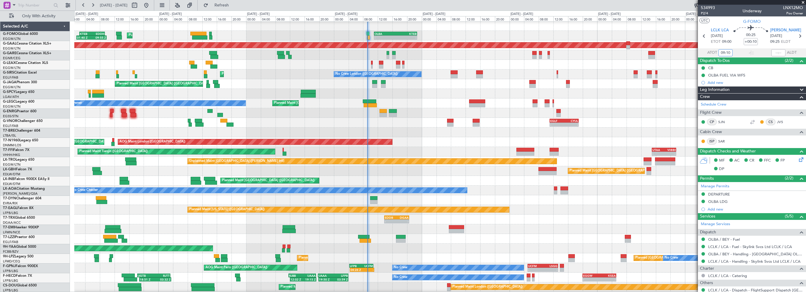
scroll to position [1, 0]
click at [417, 95] on div "Unplanned Maint [GEOGRAPHIC_DATA] ([PERSON_NAME] Intl)" at bounding box center [439, 94] width 731 height 10
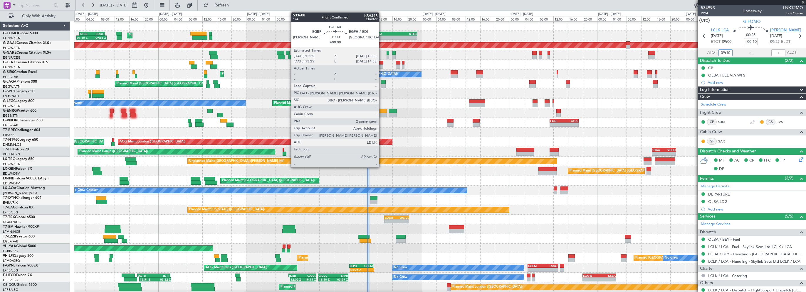
click at [381, 63] on div at bounding box center [381, 63] width 4 height 4
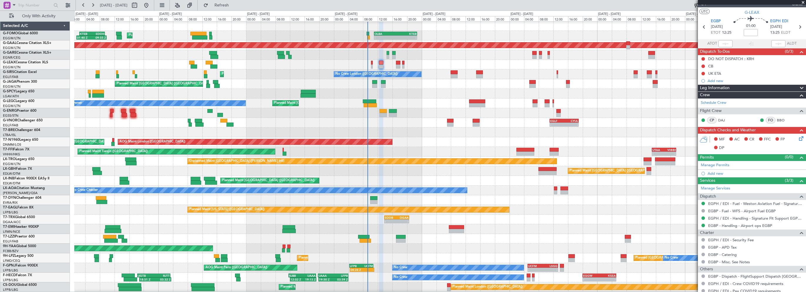
scroll to position [0, 0]
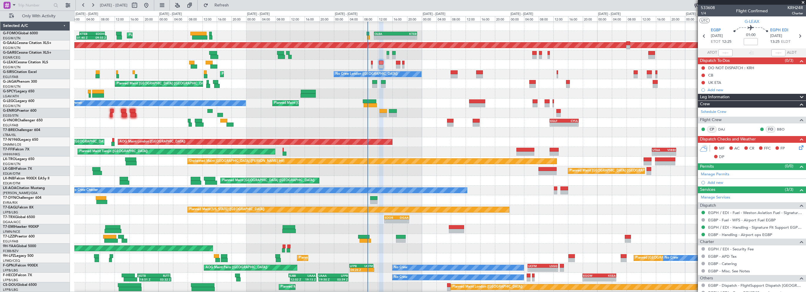
click at [802, 2] on span at bounding box center [803, 2] width 6 height 5
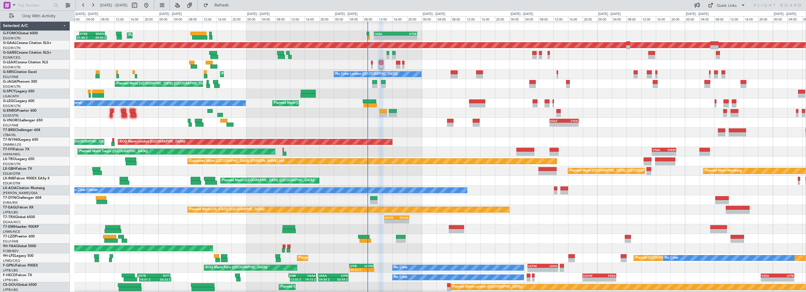
type input "0"
click at [625, 117] on div "Planned Maint London (Stansted) No Crew" at bounding box center [439, 113] width 731 height 10
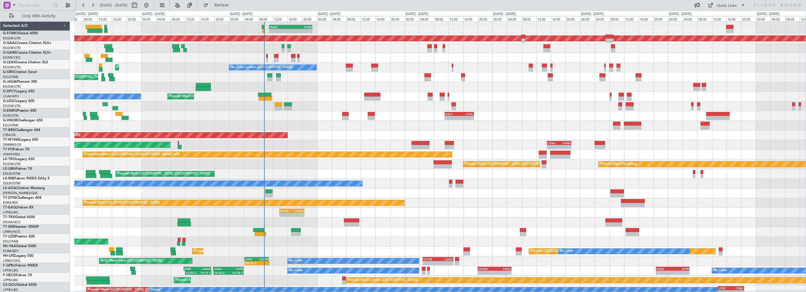
scroll to position [7, 0]
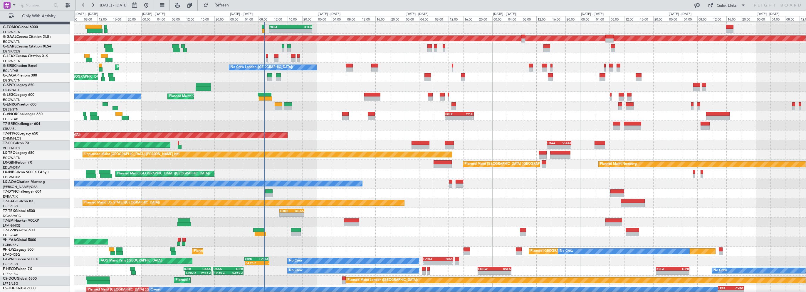
click at [346, 131] on div "AOG Maint London (Stansted) AOG Maint London (Stansted) AOG Maint London (Stans…" at bounding box center [439, 136] width 731 height 10
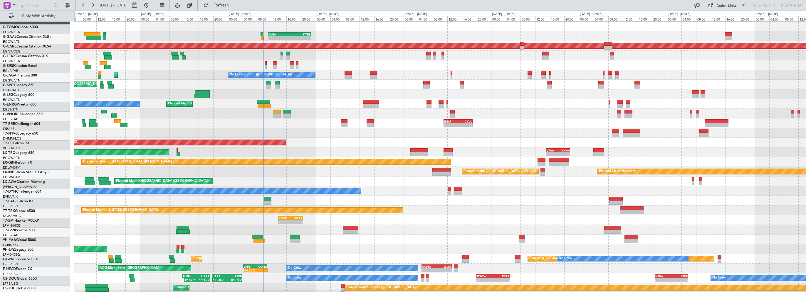
scroll to position [0, 0]
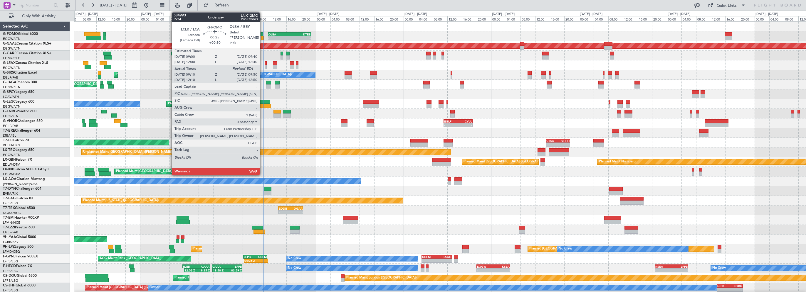
click at [262, 34] on div at bounding box center [261, 34] width 3 height 4
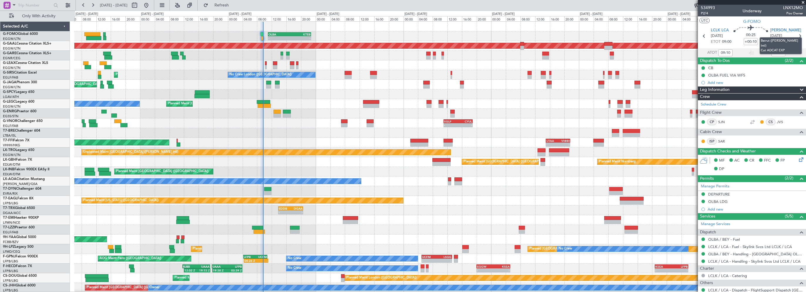
click at [774, 52] on mat-tooltip-component "Beirut (Rafic Hariri Intl) Cat ADCAT EXP" at bounding box center [780, 45] width 51 height 25
click at [775, 52] on input "text" at bounding box center [778, 52] width 14 height 7
type input "09:36"
